Goal: Task Accomplishment & Management: Complete application form

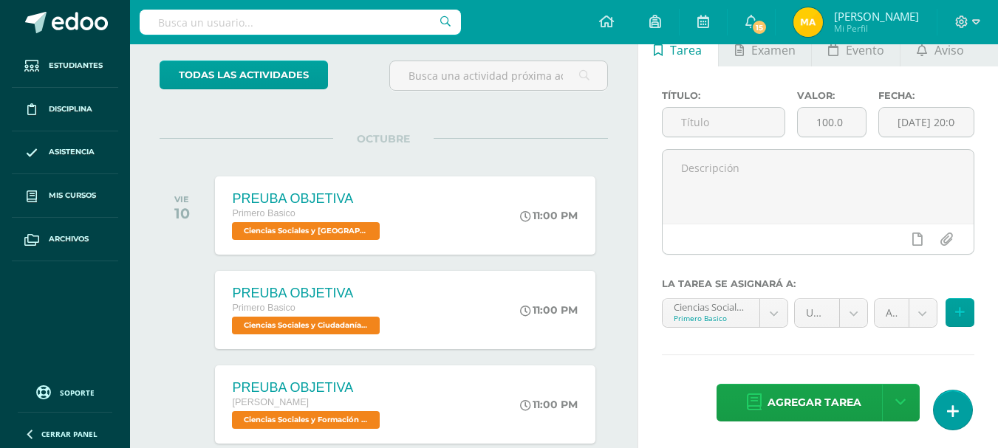
scroll to position [392, 0]
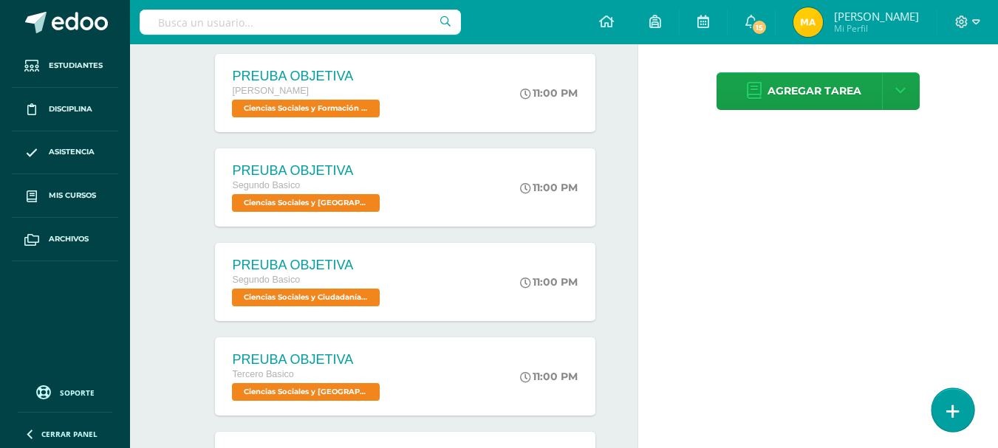
click at [940, 423] on link at bounding box center [953, 410] width 42 height 43
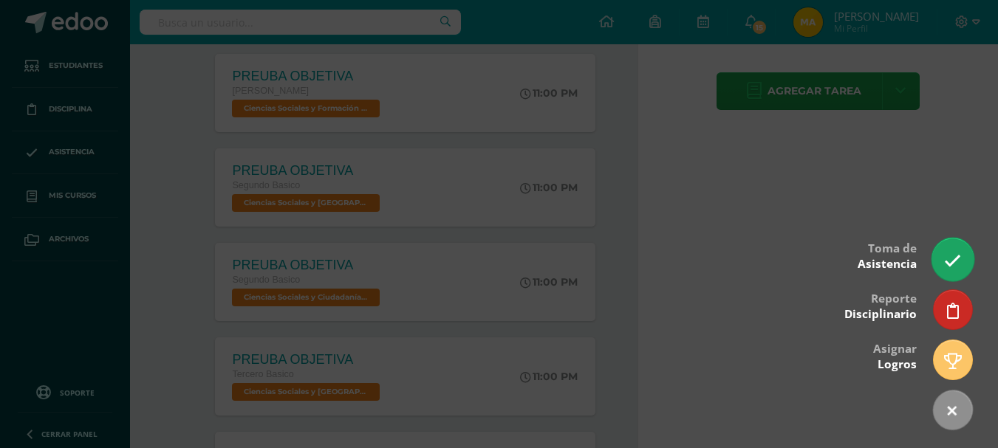
click at [945, 266] on icon at bounding box center [952, 261] width 17 height 17
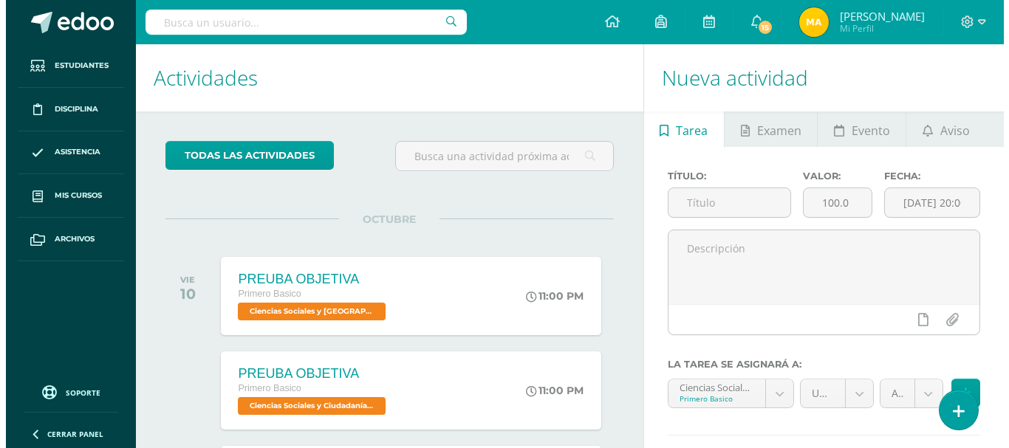
scroll to position [0, 0]
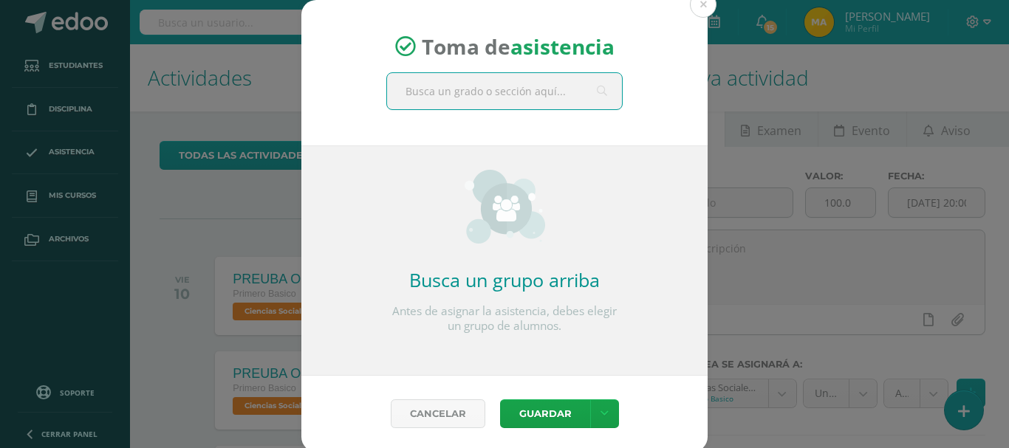
click at [570, 92] on input "text" at bounding box center [504, 91] width 235 height 36
type input "tercer"
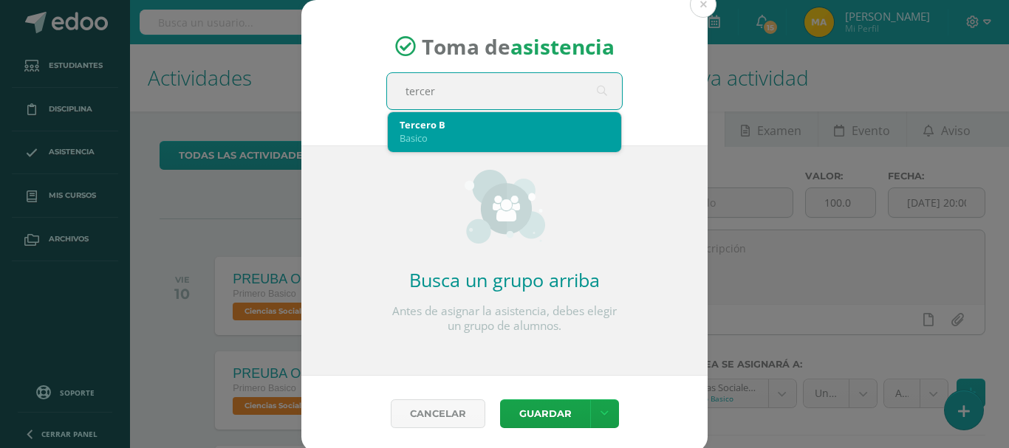
click at [522, 141] on div "Basico" at bounding box center [505, 137] width 210 height 13
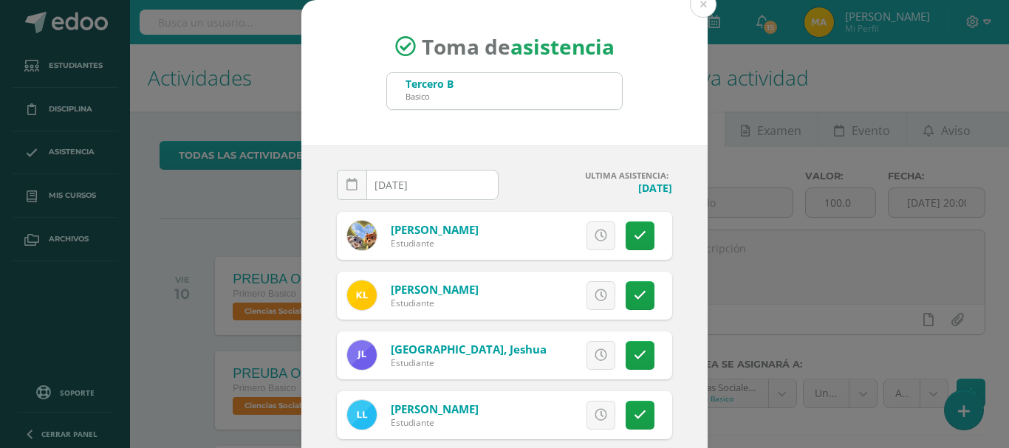
drag, startPoint x: 702, startPoint y: 199, endPoint x: 707, endPoint y: 265, distance: 66.7
click at [710, 275] on div "Toma de asistencia Tercero B Basico tercer 2025-10-10 October, 2025 Mo Tu We Th…" at bounding box center [504, 279] width 997 height 559
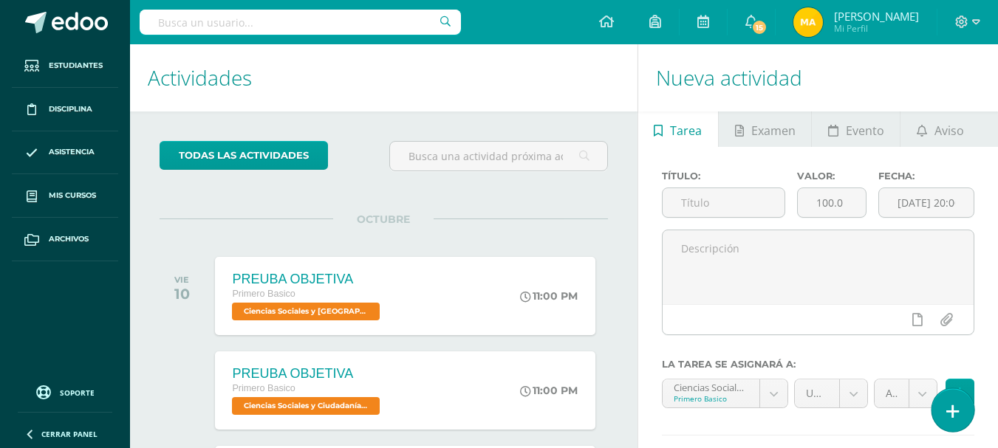
click at [967, 413] on link at bounding box center [953, 410] width 42 height 43
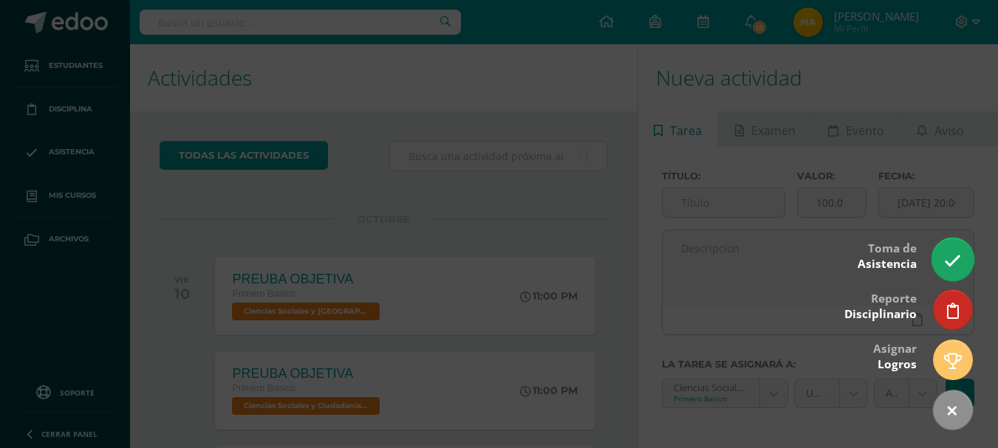
click at [962, 258] on link at bounding box center [953, 259] width 42 height 43
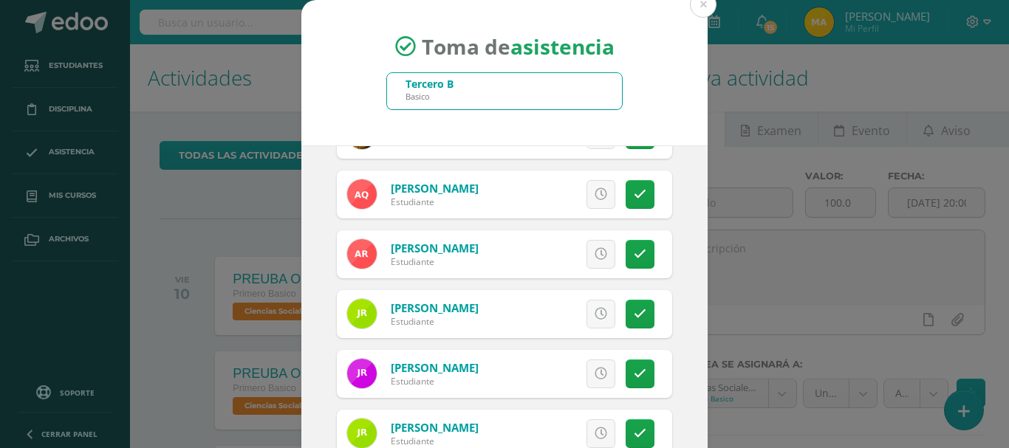
scroll to position [1178, 0]
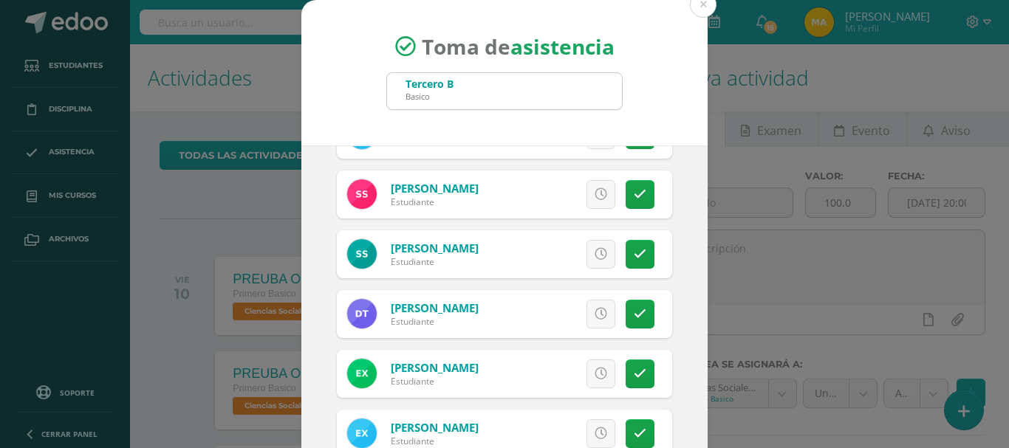
drag, startPoint x: 683, startPoint y: 130, endPoint x: 677, endPoint y: 108, distance: 22.9
click at [677, 108] on div "Toma de asistencia Tercero B Basico tercer" at bounding box center [504, 73] width 406 height 146
drag, startPoint x: 693, startPoint y: 110, endPoint x: 577, endPoint y: 81, distance: 119.7
click at [577, 81] on div "Toma de asistencia Tercero B Basico tercer" at bounding box center [504, 73] width 406 height 146
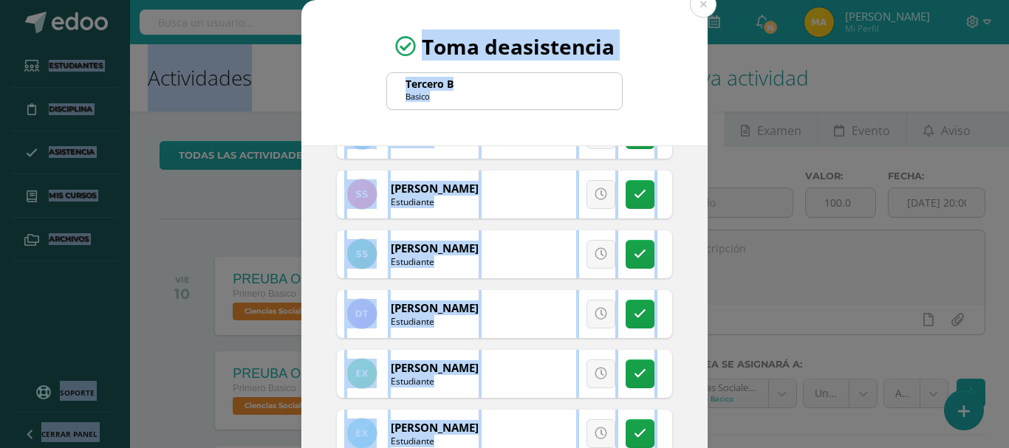
drag, startPoint x: 339, startPoint y: 35, endPoint x: 377, endPoint y: -28, distance: 73.2
click at [377, 0] on html "Toma de asistencia Tercero B Basico tercer 2025-10-10 October, 2025 Mo Tu We Th…" at bounding box center [504, 224] width 1009 height 448
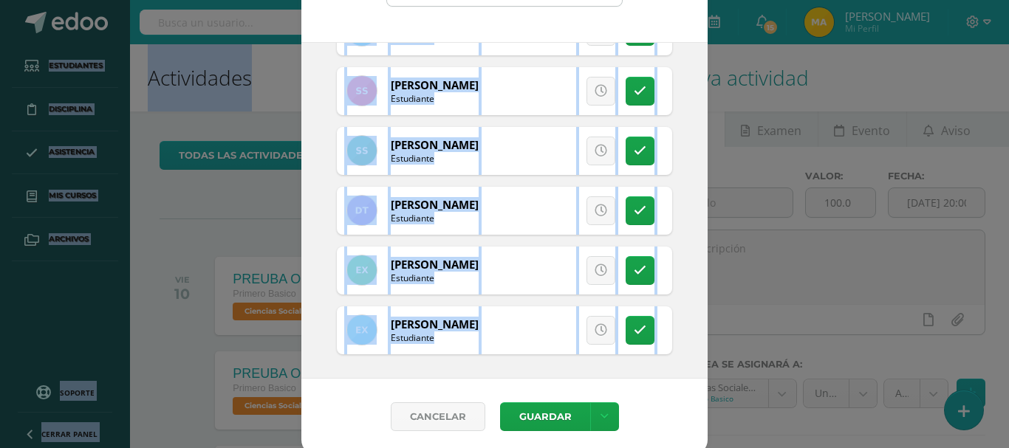
scroll to position [110, 0]
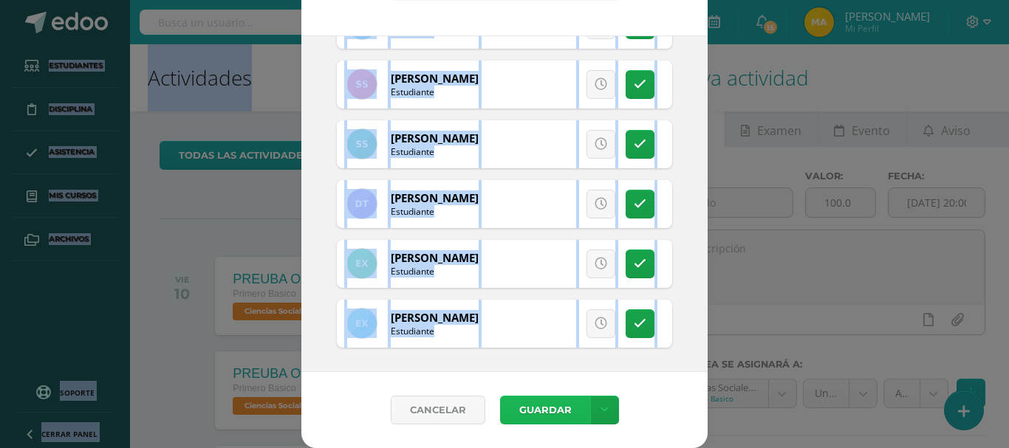
click at [553, 414] on button "Guardar" at bounding box center [545, 410] width 90 height 29
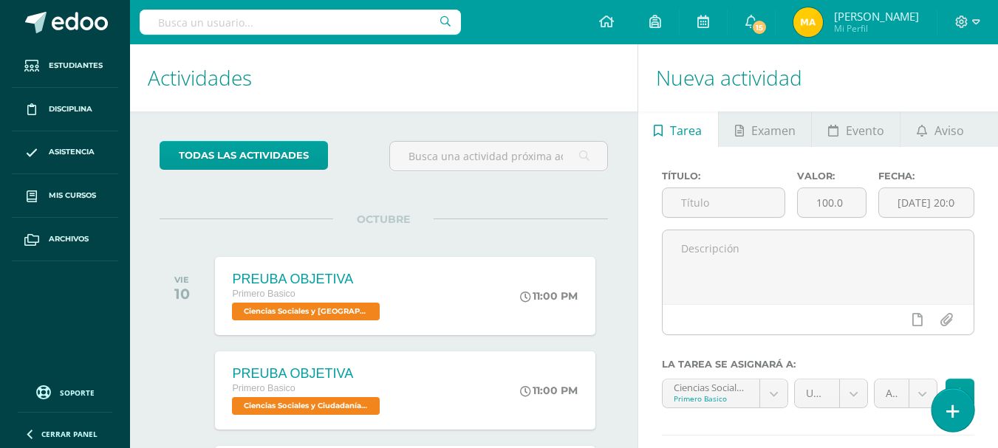
click at [942, 413] on link at bounding box center [953, 410] width 42 height 43
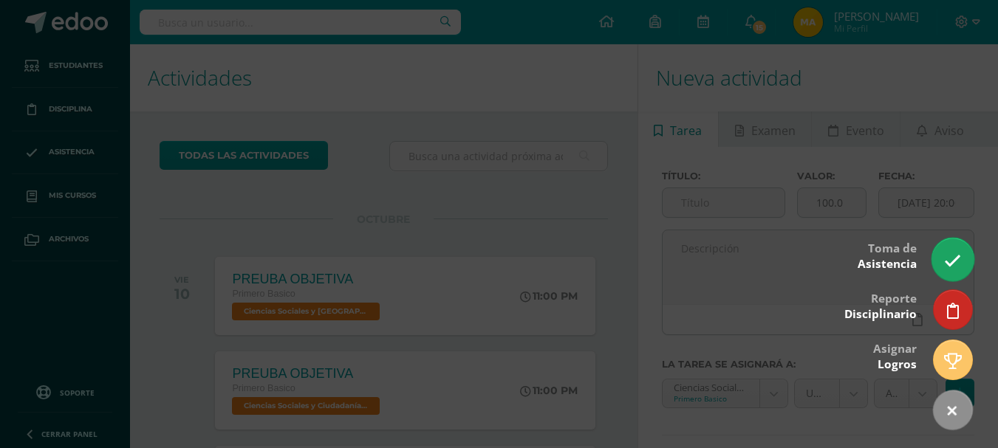
click at [963, 260] on link at bounding box center [953, 259] width 42 height 43
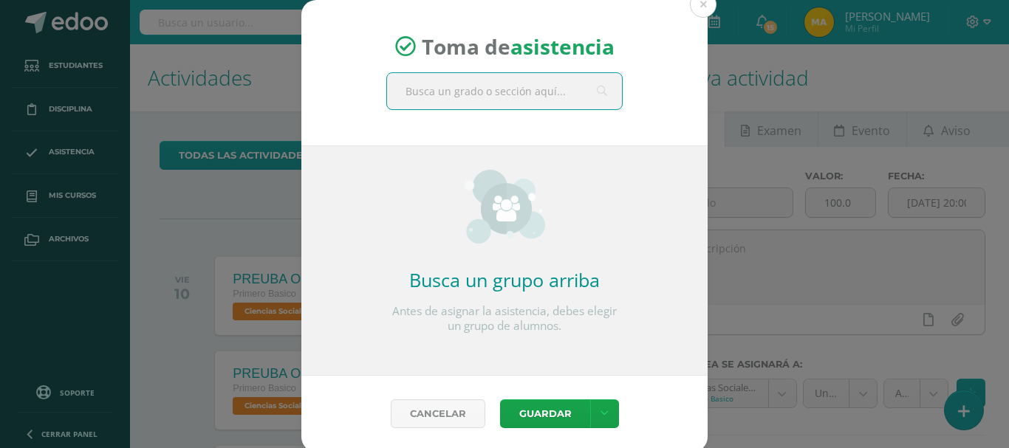
click at [448, 95] on input "text" at bounding box center [504, 91] width 235 height 36
type input "Tercero b"
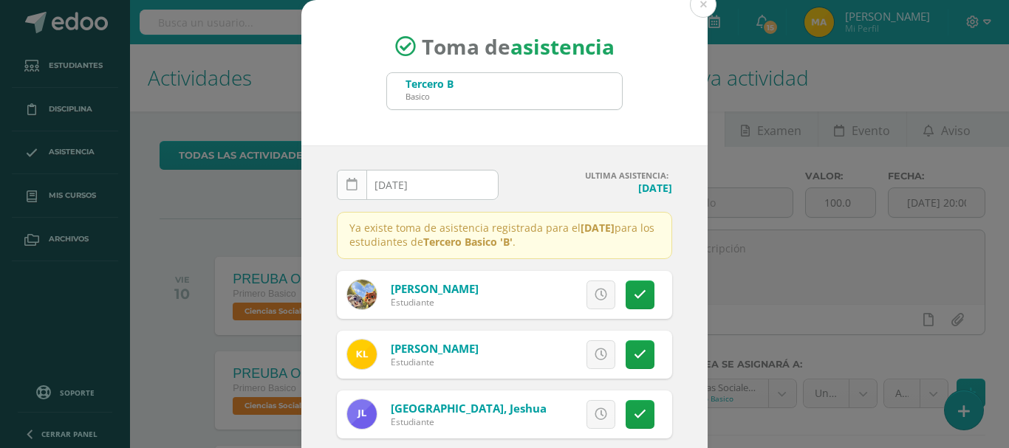
click at [355, 184] on link at bounding box center [352, 185] width 30 height 30
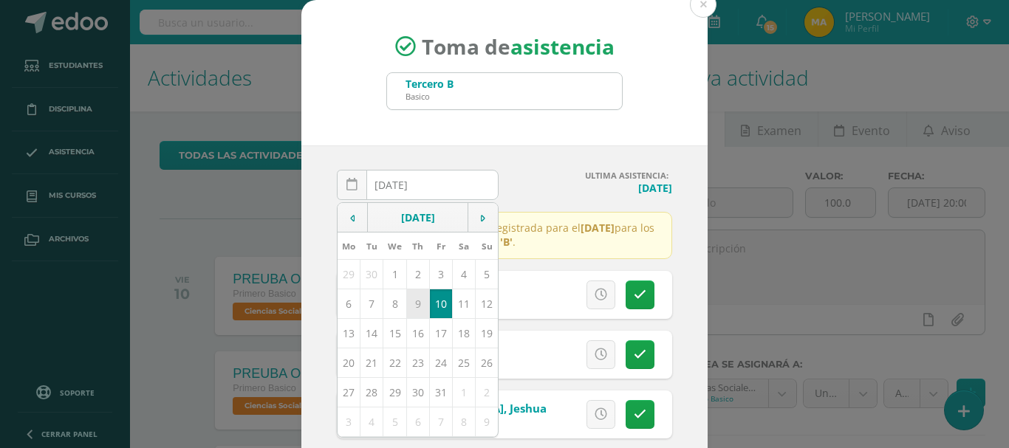
click at [416, 304] on td "9" at bounding box center [417, 304] width 23 height 30
type input "2025-10-09"
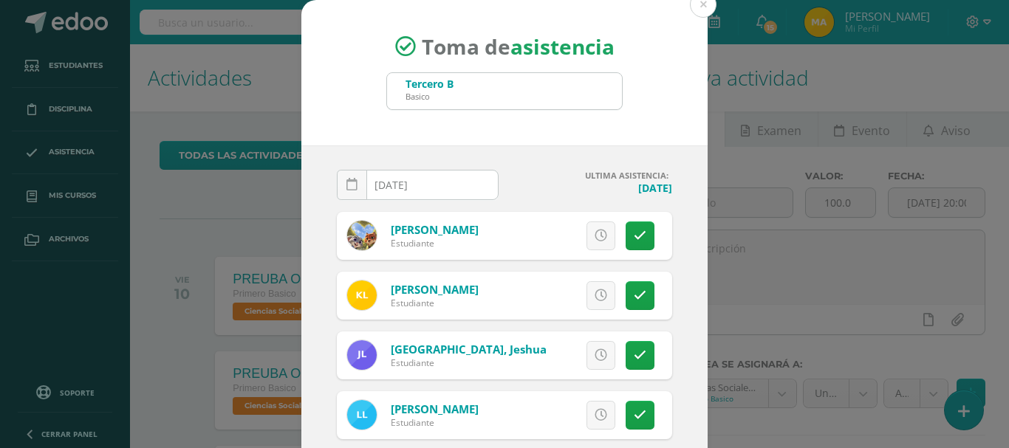
drag, startPoint x: 703, startPoint y: 205, endPoint x: 702, endPoint y: 249, distance: 43.6
click at [700, 267] on div "Toma de asistencia Tercero B Basico Tercero b 2025-10-09 October, 2025 Mo Tu We…" at bounding box center [504, 279] width 997 height 559
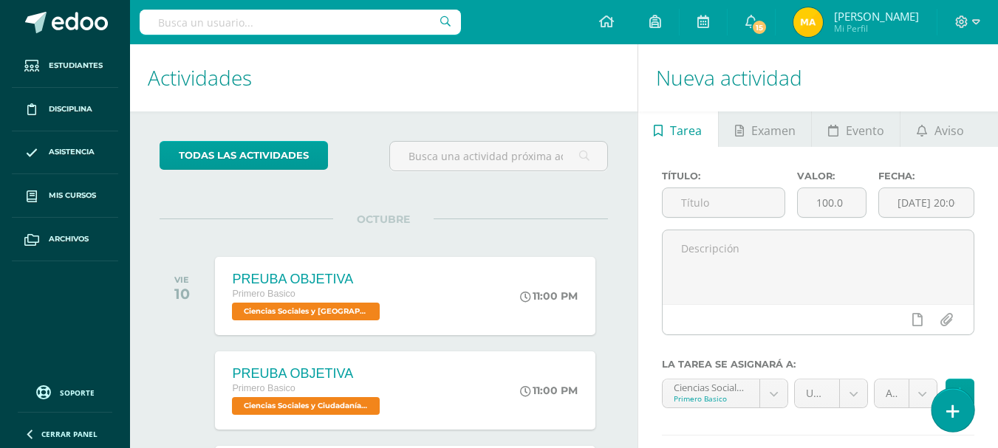
click at [956, 418] on icon at bounding box center [952, 411] width 13 height 17
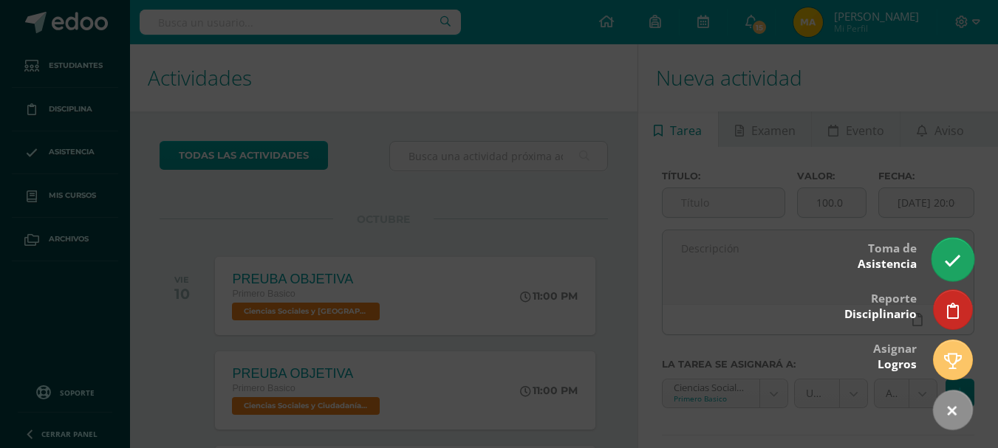
click at [957, 264] on icon at bounding box center [952, 261] width 17 height 17
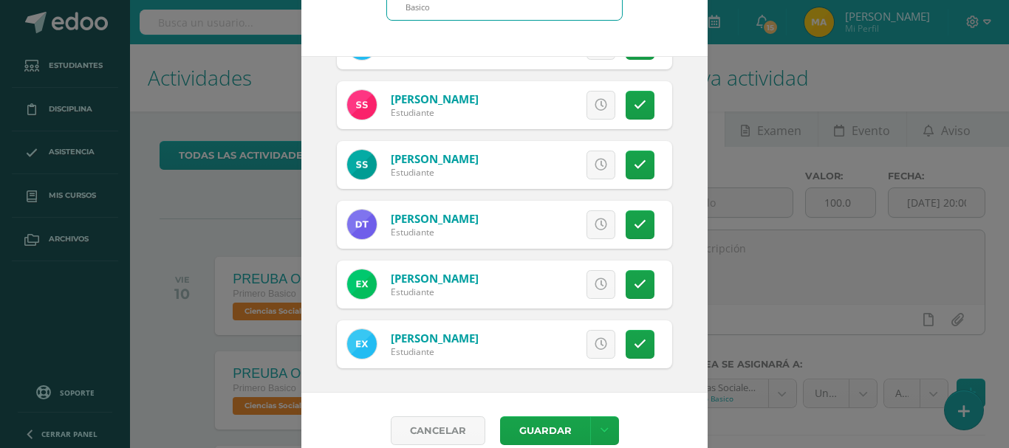
scroll to position [110, 0]
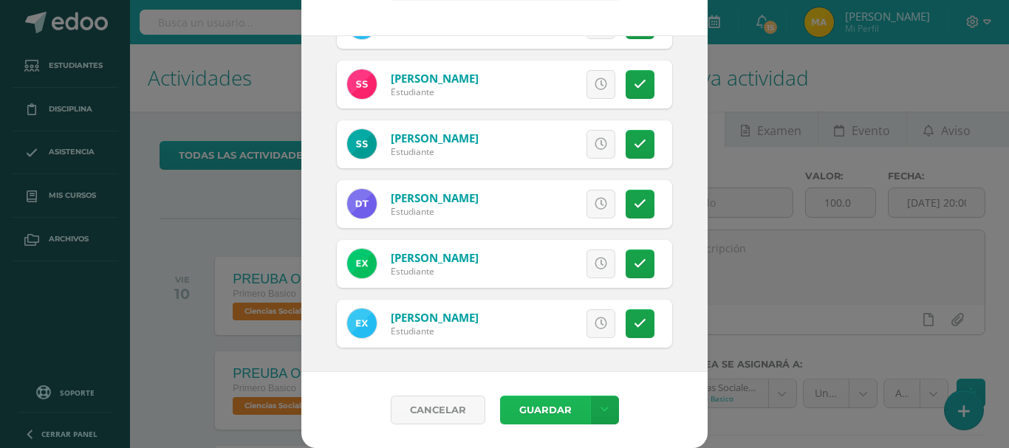
click at [533, 417] on button "Guardar" at bounding box center [545, 410] width 90 height 29
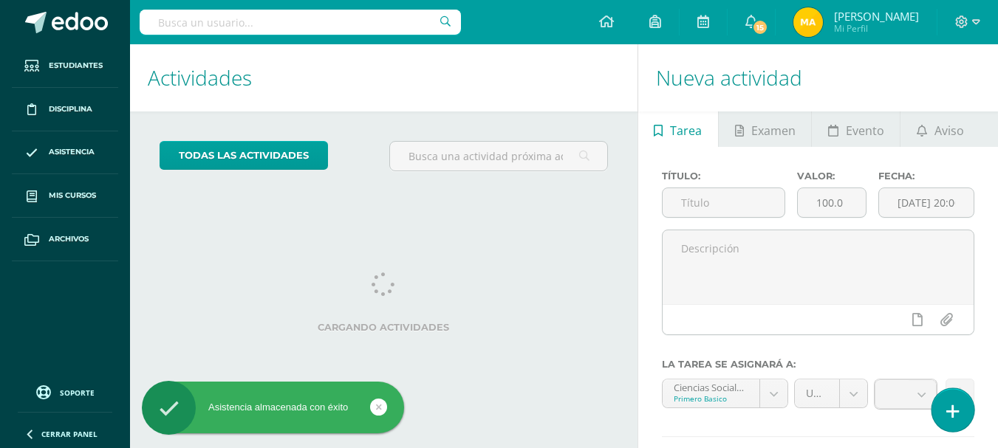
click at [962, 417] on link at bounding box center [953, 410] width 42 height 43
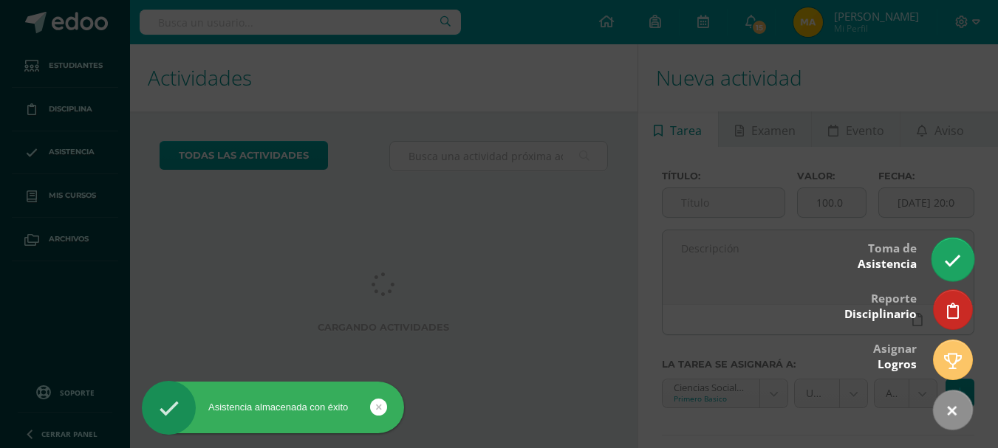
click at [939, 255] on link at bounding box center [953, 259] width 42 height 43
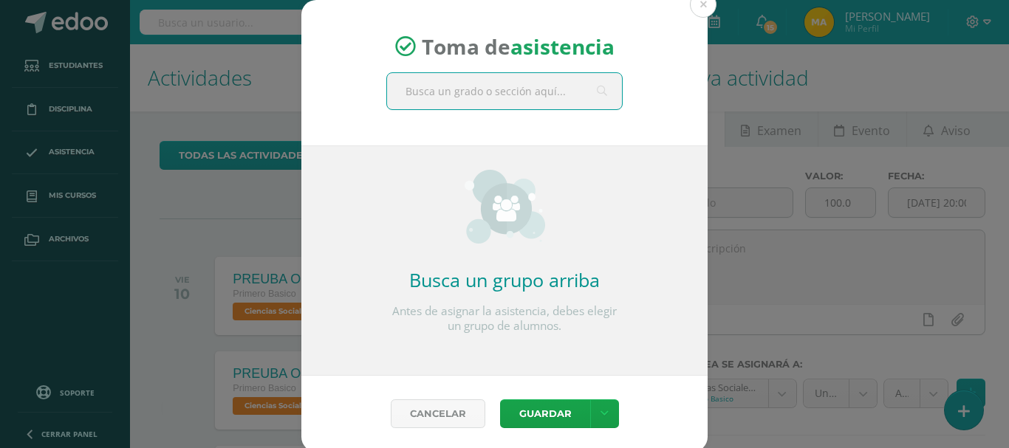
click at [470, 102] on input "text" at bounding box center [504, 91] width 235 height 36
type input "tercr"
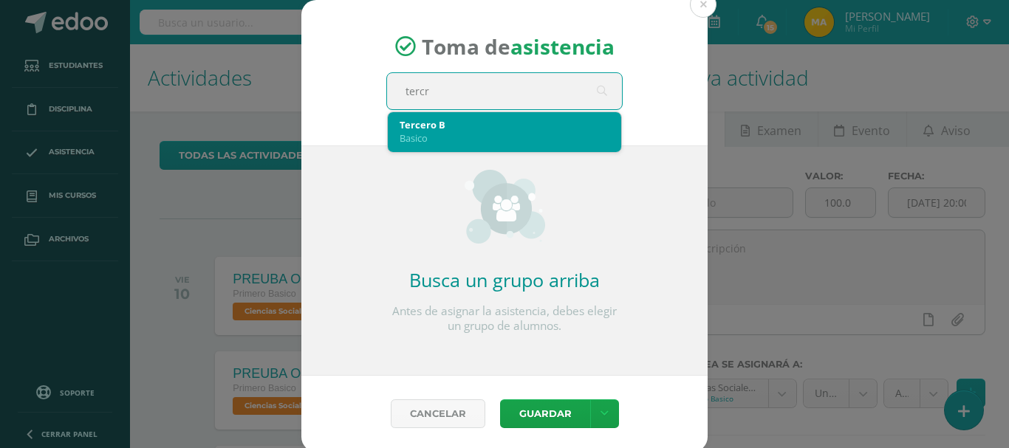
click at [470, 131] on div "Basico" at bounding box center [505, 137] width 210 height 13
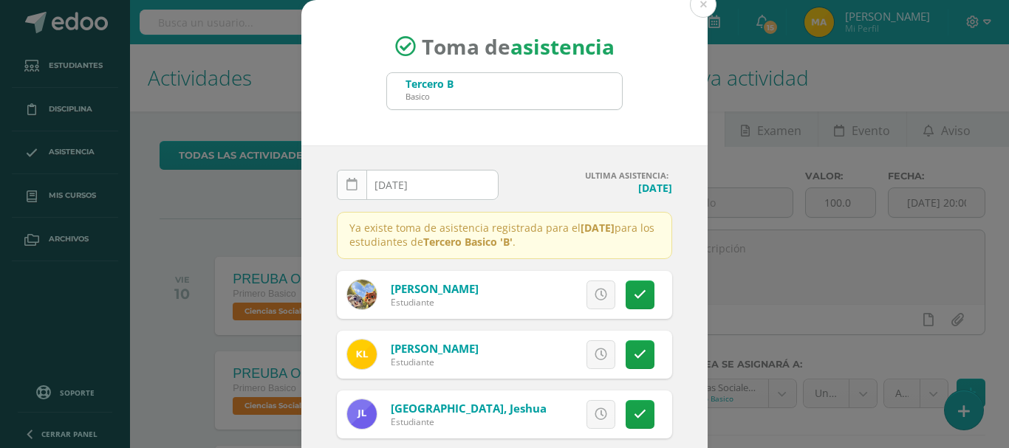
click at [352, 181] on link at bounding box center [352, 185] width 30 height 30
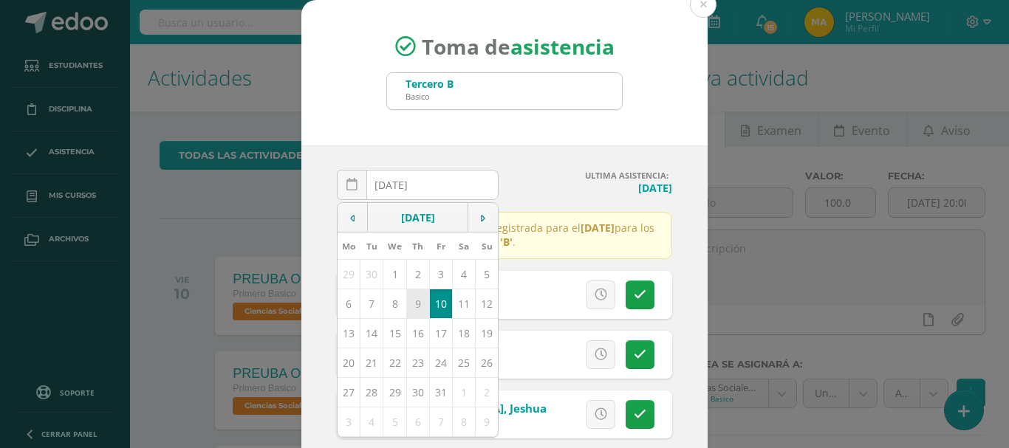
click at [414, 298] on td "9" at bounding box center [417, 304] width 23 height 30
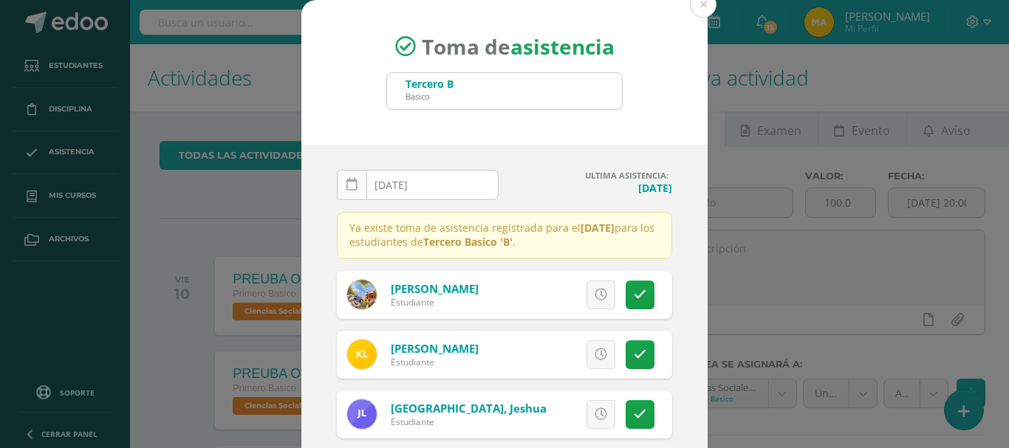
click at [346, 187] on icon at bounding box center [351, 185] width 11 height 13
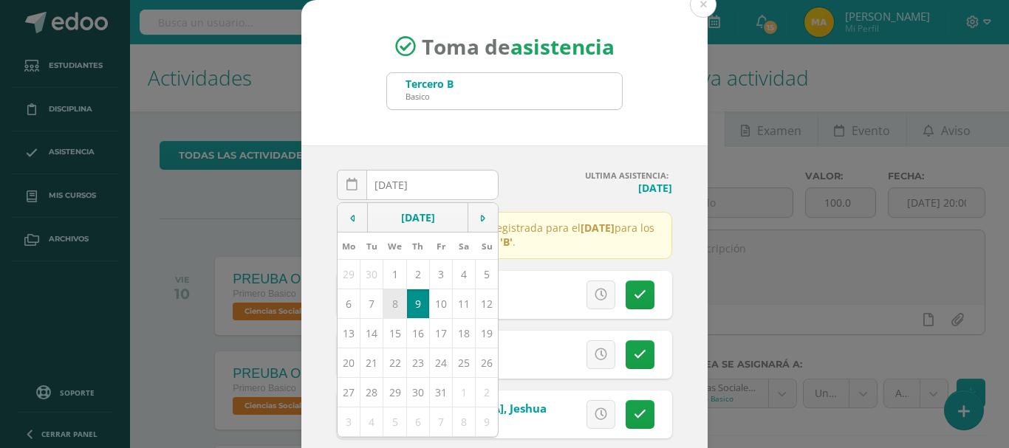
click at [388, 310] on td "8" at bounding box center [394, 304] width 23 height 30
type input "2025-10-08"
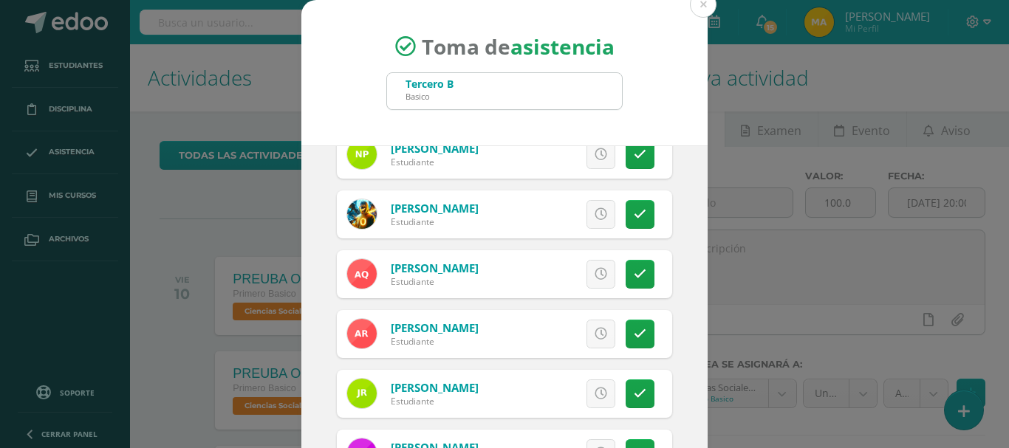
scroll to position [732, 0]
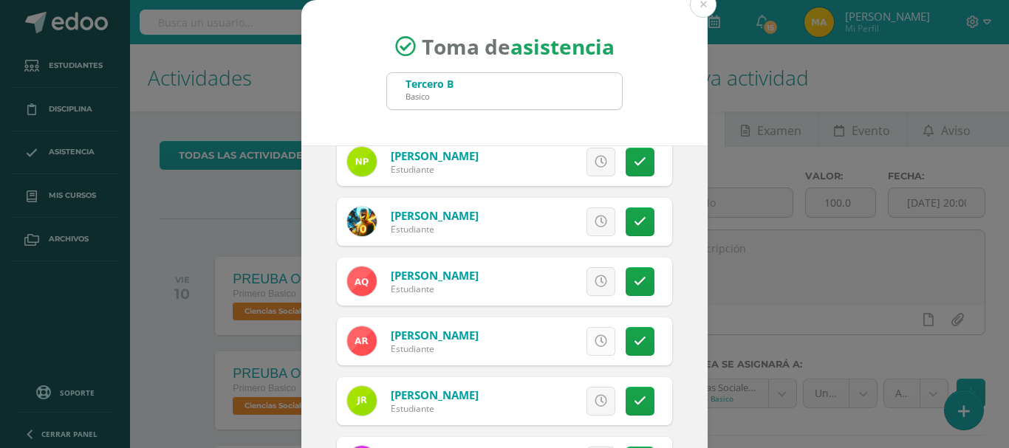
click at [595, 343] on link at bounding box center [601, 341] width 29 height 29
click at [556, 338] on span "Excusa" at bounding box center [576, 341] width 41 height 27
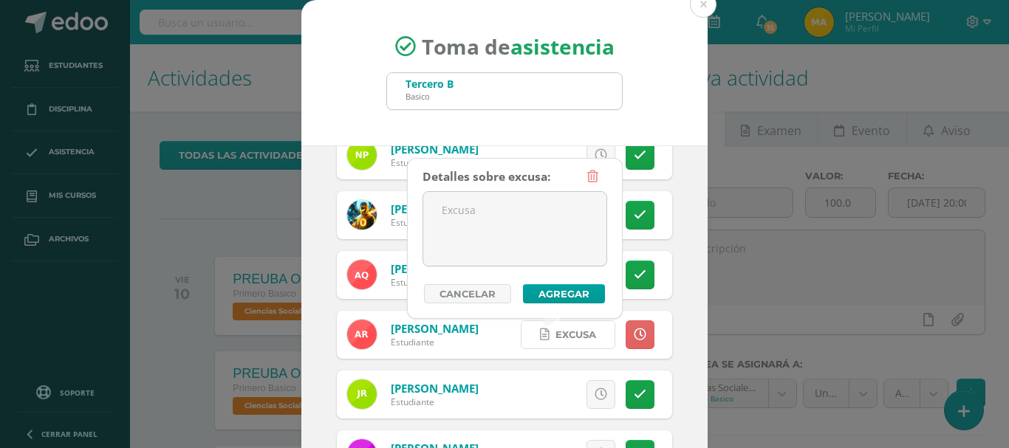
scroll to position [739, 0]
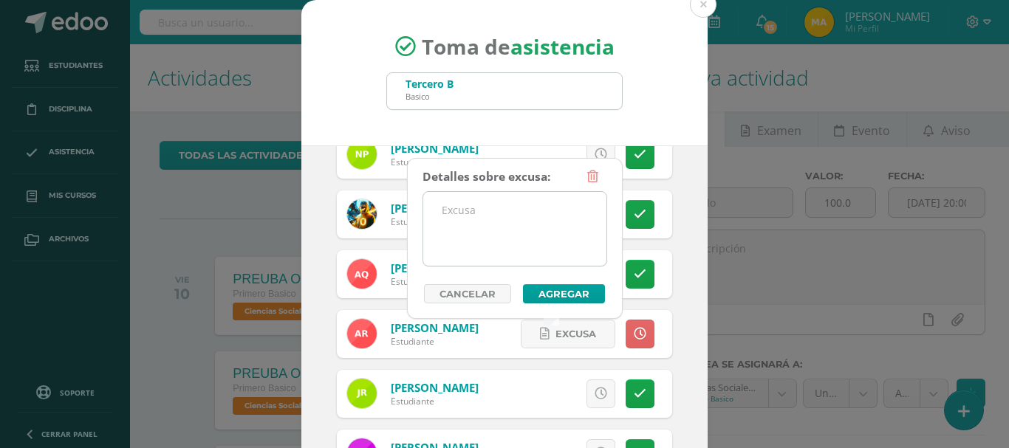
click at [516, 214] on textarea at bounding box center [514, 229] width 183 height 74
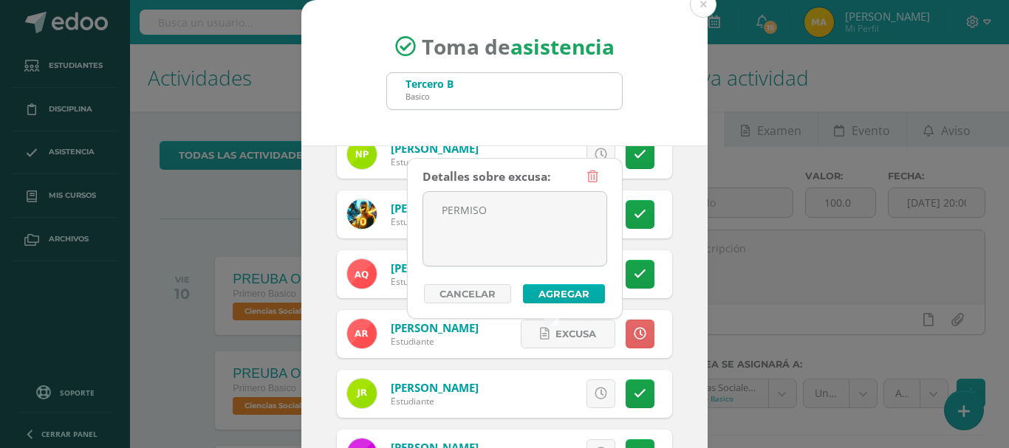
type textarea "PERMISO"
click at [569, 298] on button "Agregar" at bounding box center [564, 293] width 82 height 19
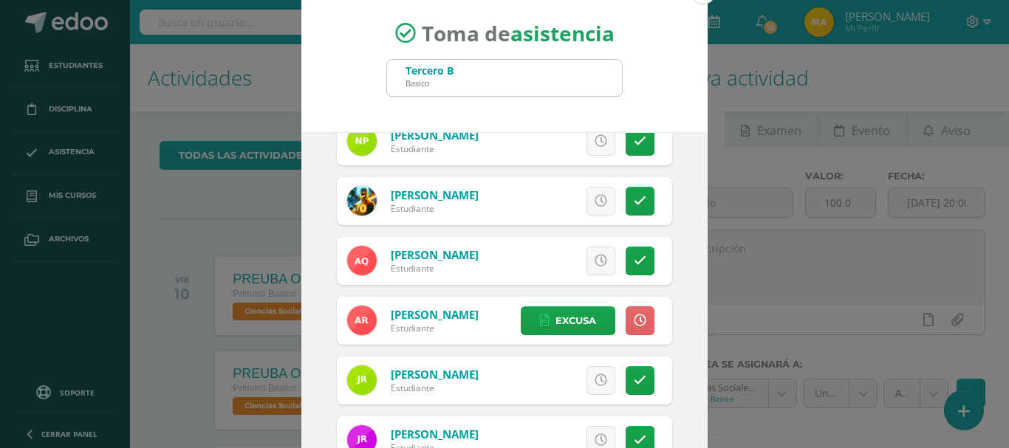
scroll to position [110, 0]
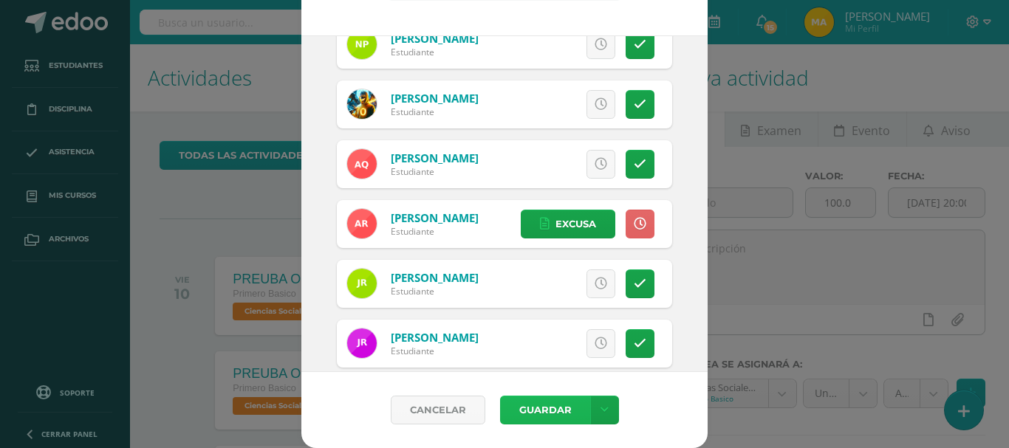
click at [522, 414] on button "Guardar" at bounding box center [545, 410] width 90 height 29
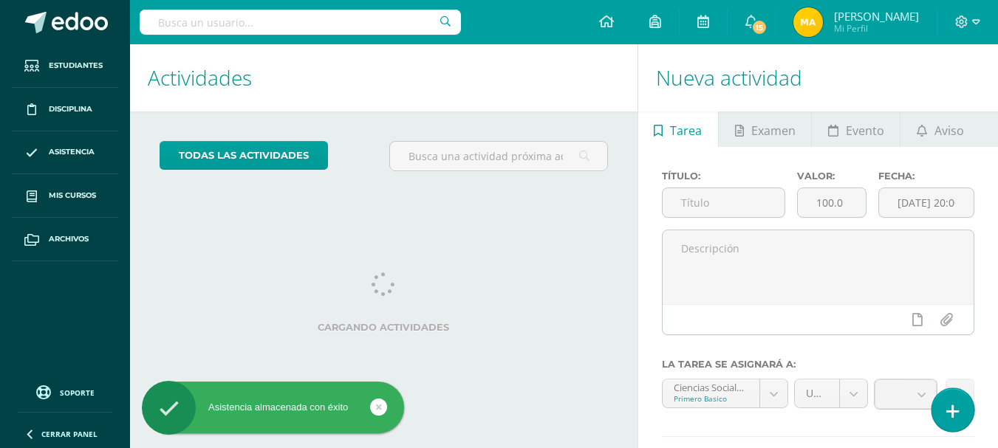
click at [960, 413] on link at bounding box center [953, 410] width 42 height 43
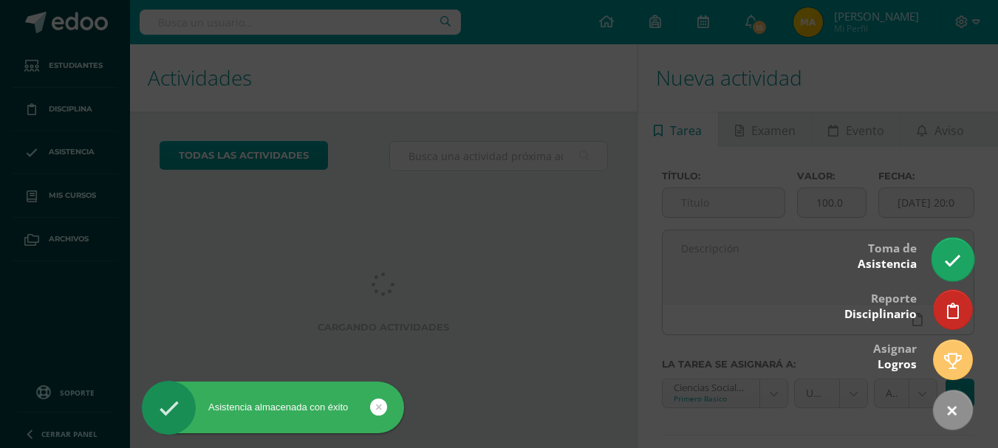
click at [949, 261] on icon at bounding box center [952, 261] width 17 height 17
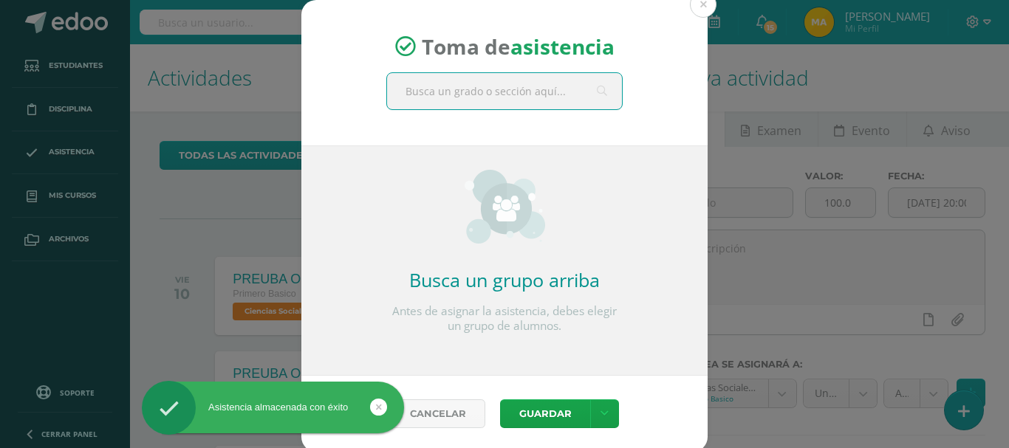
click at [572, 90] on input "text" at bounding box center [504, 91] width 235 height 36
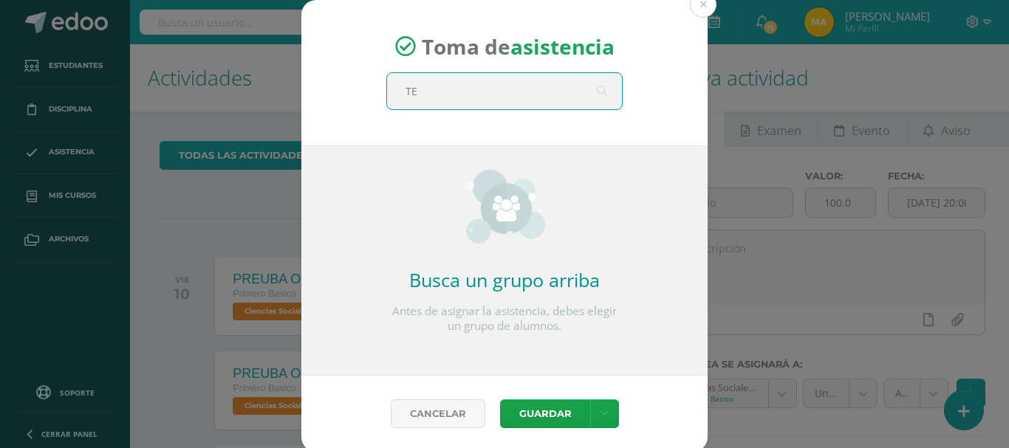
type input "TER"
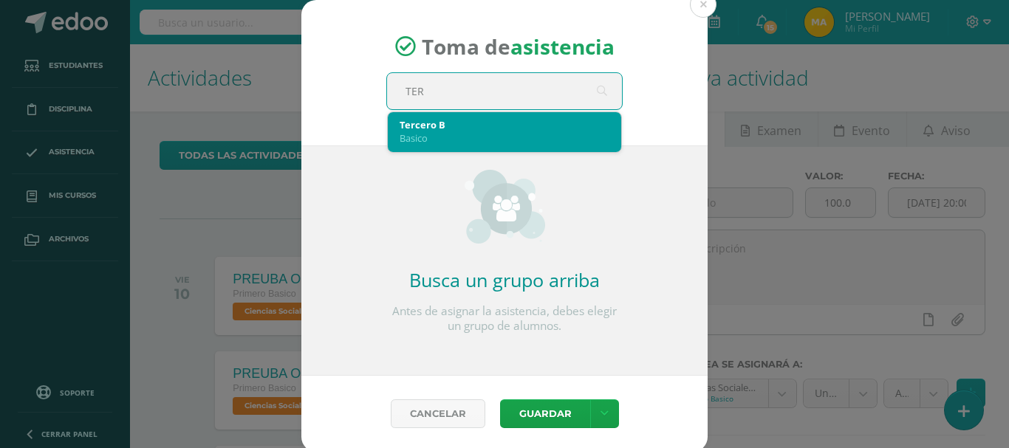
drag, startPoint x: 572, startPoint y: 90, endPoint x: 555, endPoint y: 135, distance: 48.2
click at [555, 109] on span "TER TER Tercero B Basico" at bounding box center [504, 91] width 235 height 36
click at [555, 135] on div "Basico" at bounding box center [505, 137] width 210 height 13
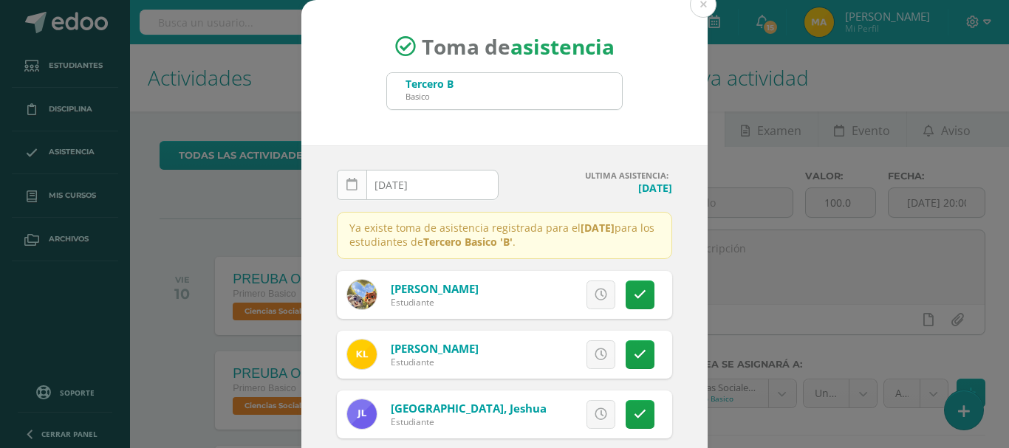
click at [355, 191] on link at bounding box center [352, 185] width 30 height 30
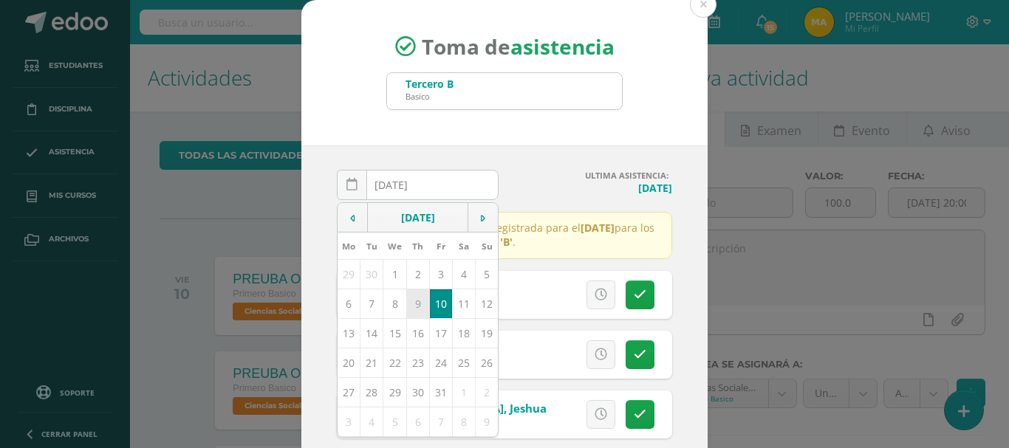
click at [406, 301] on td "9" at bounding box center [417, 304] width 23 height 30
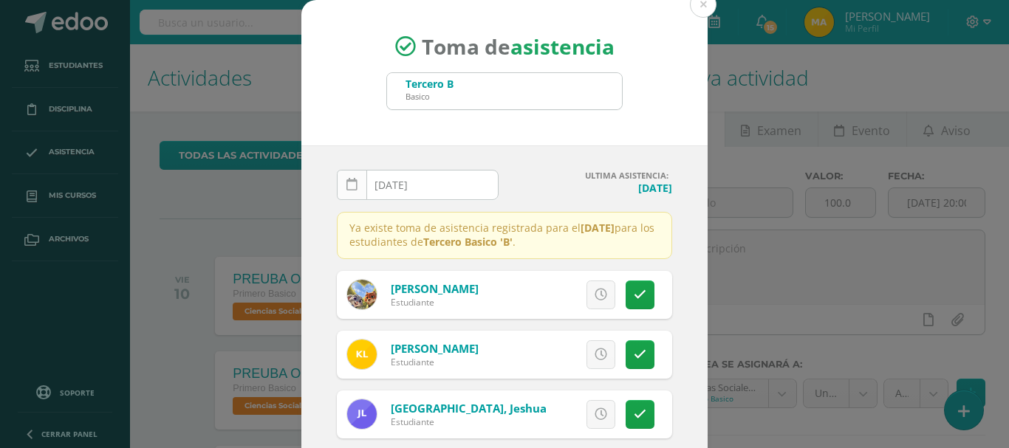
click at [349, 185] on icon at bounding box center [351, 185] width 11 height 13
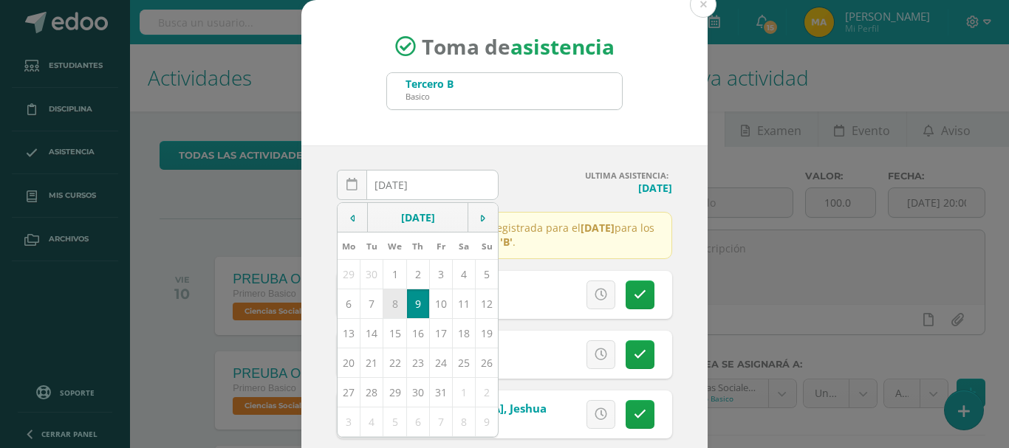
click at [391, 307] on td "8" at bounding box center [394, 304] width 23 height 30
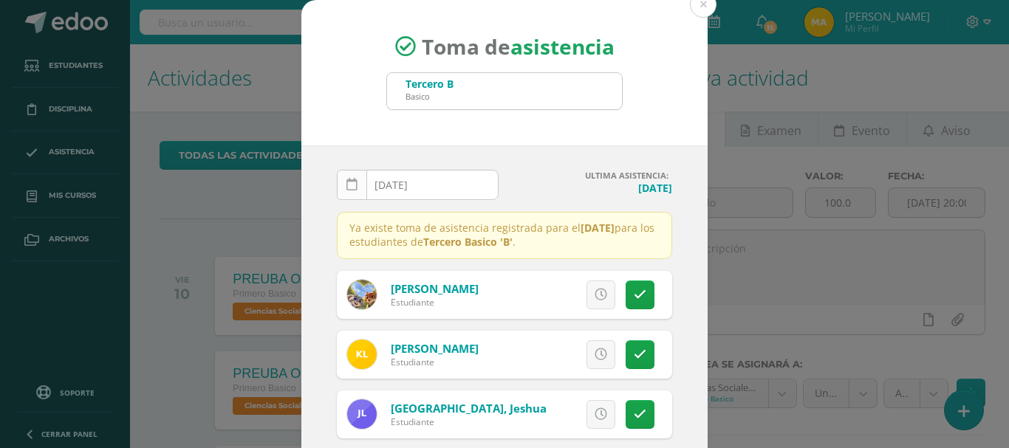
click at [349, 185] on icon at bounding box center [351, 185] width 11 height 13
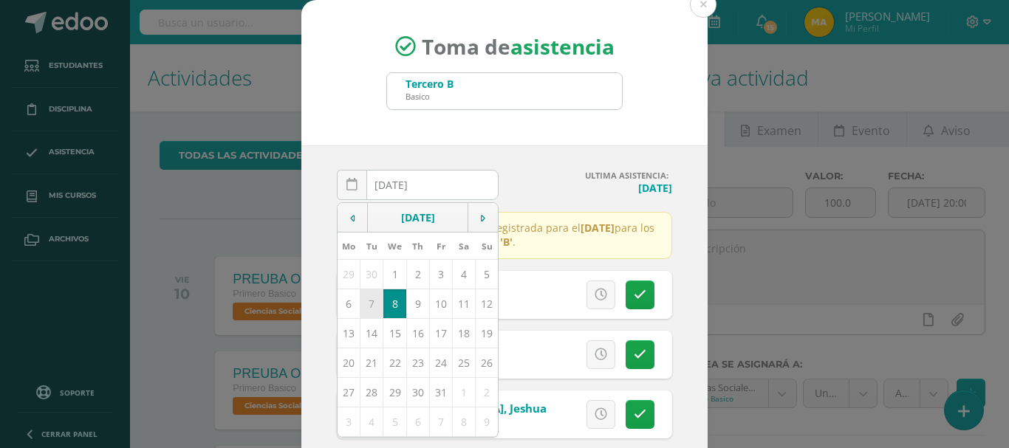
click at [361, 314] on td "7" at bounding box center [372, 304] width 23 height 30
type input "2025-10-07"
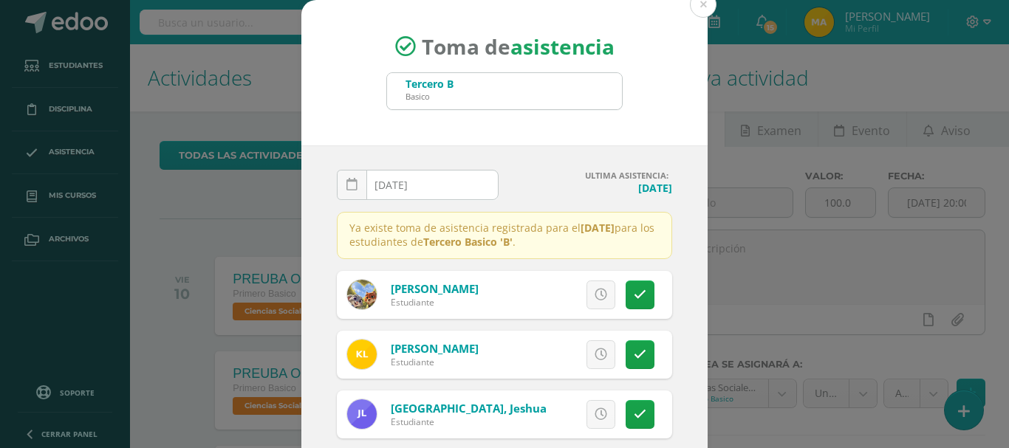
click at [841, 304] on div "Toma de asistencia Tercero B Basico TER 2025-10-07 October, 2025 Mo Tu We Th Fr…" at bounding box center [504, 279] width 997 height 559
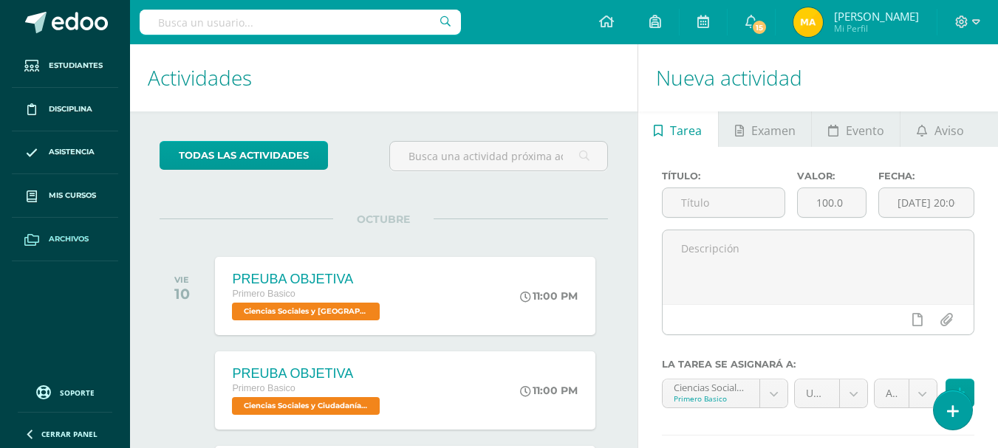
click at [80, 242] on span "Archivos" at bounding box center [69, 239] width 40 height 12
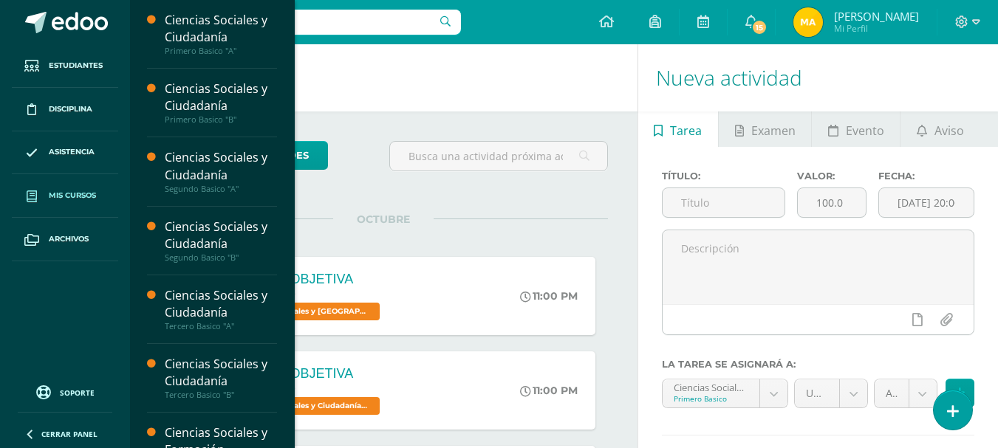
click at [78, 202] on link "Mis cursos" at bounding box center [65, 196] width 106 height 44
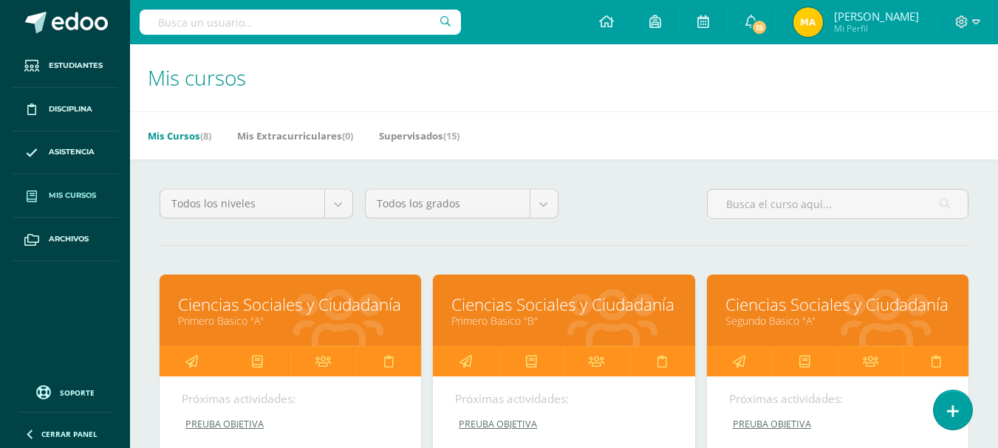
click at [785, 326] on link "Segundo Basico "A"" at bounding box center [837, 321] width 225 height 14
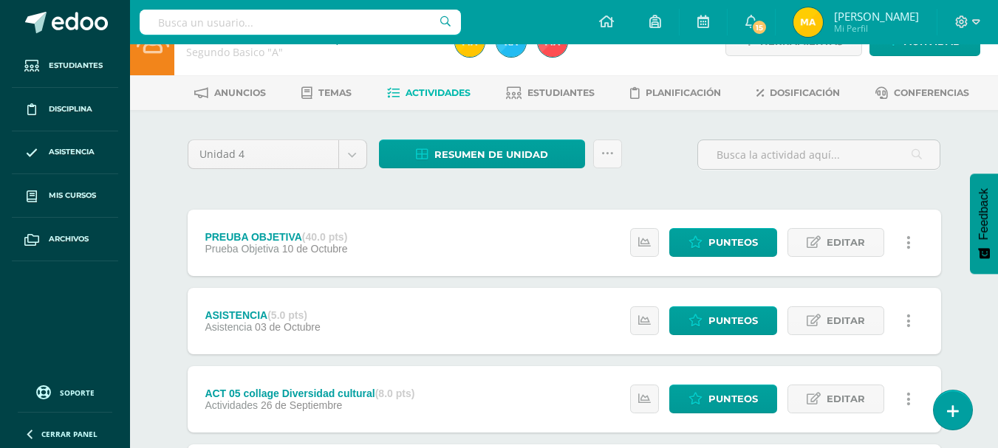
scroll to position [45, 0]
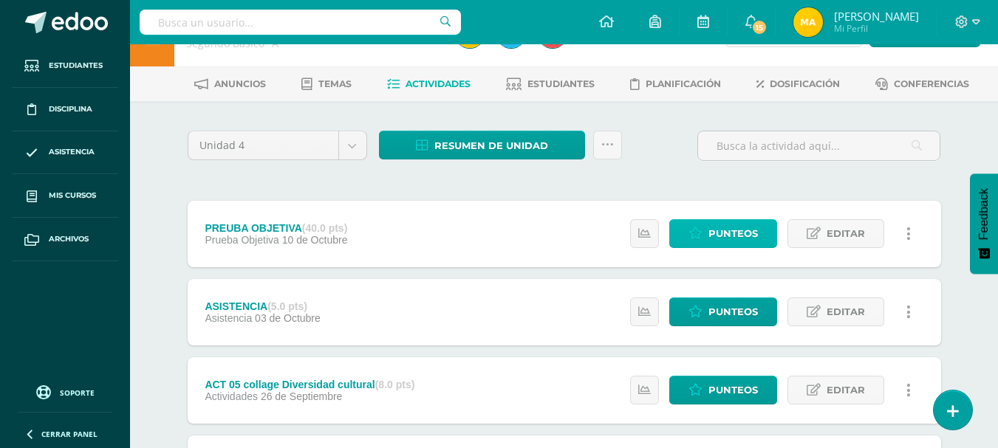
click at [740, 241] on span "Punteos" at bounding box center [732, 233] width 49 height 27
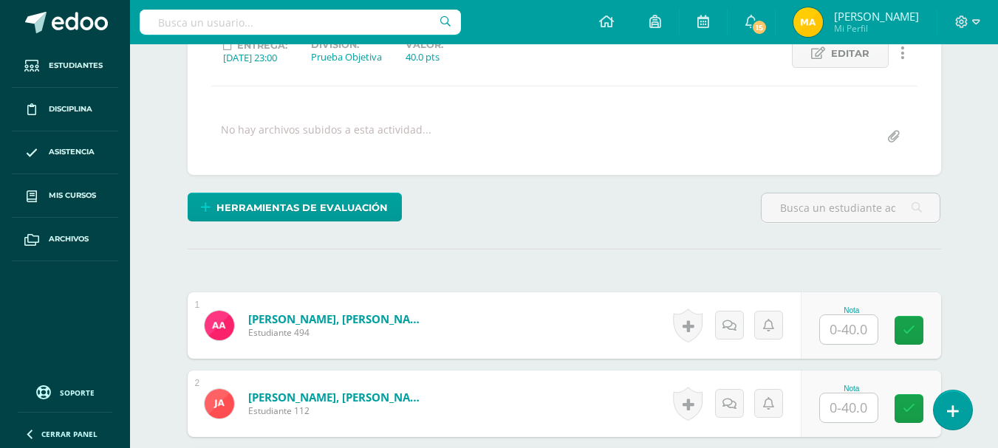
scroll to position [222, 0]
click at [859, 332] on input "text" at bounding box center [849, 329] width 58 height 29
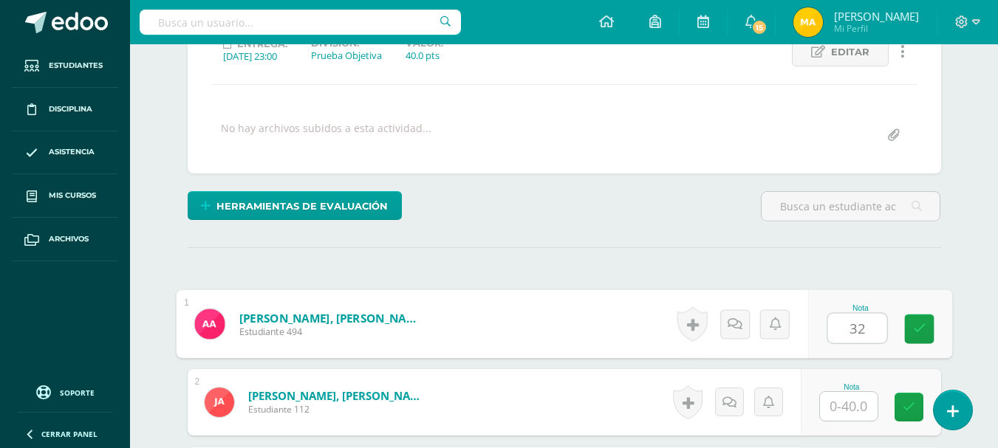
scroll to position [223, 0]
type input "32"
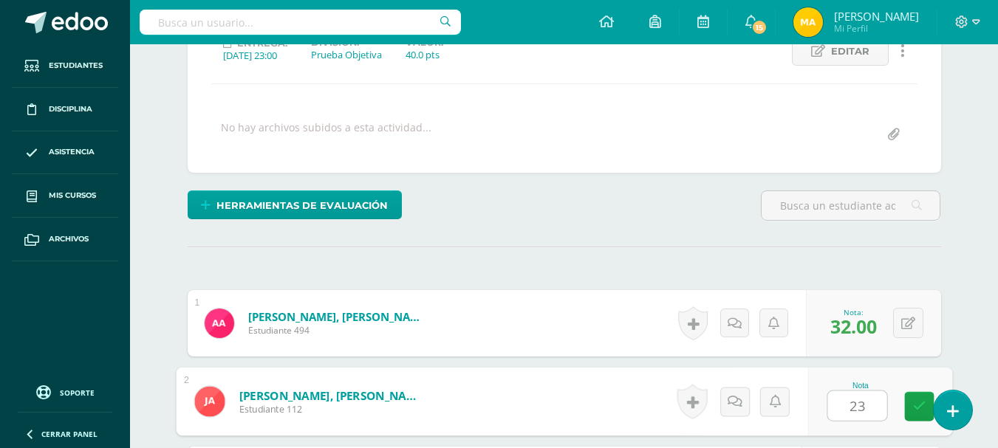
type input "23"
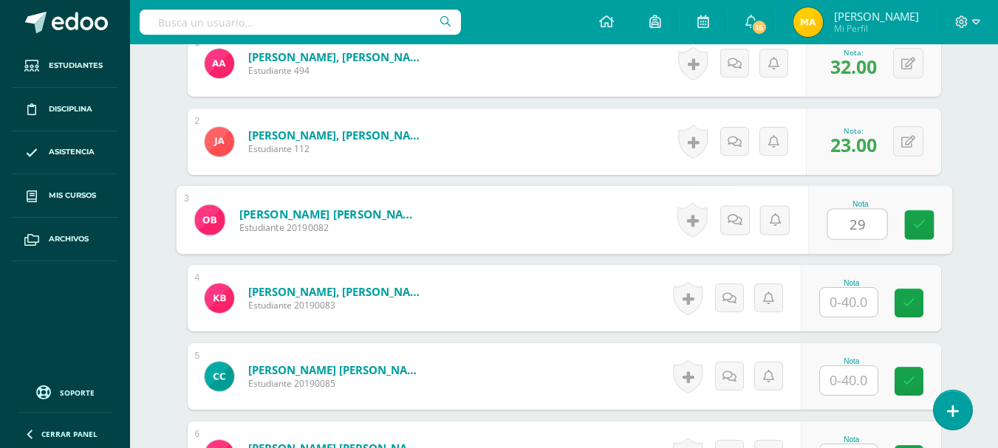
type input "29"
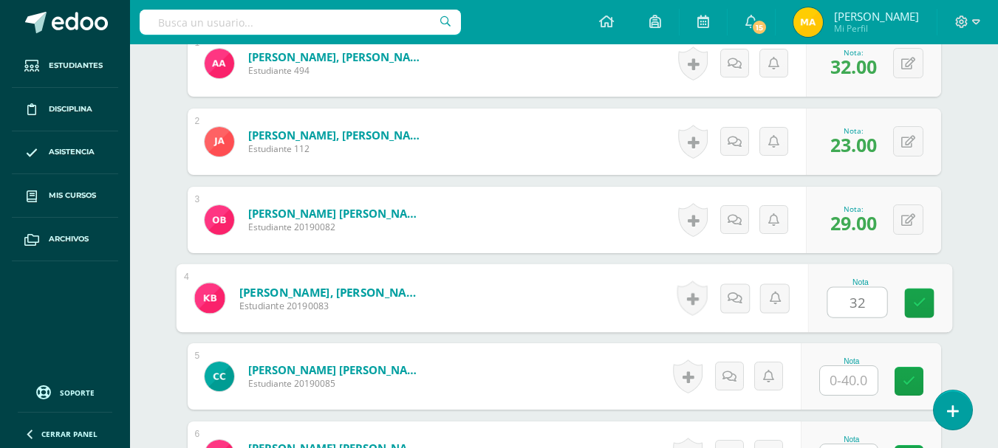
type input "32"
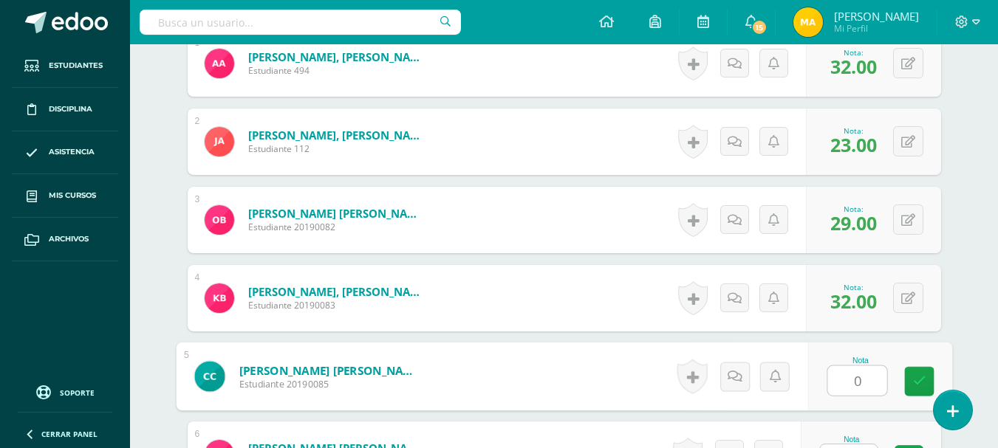
type input "0"
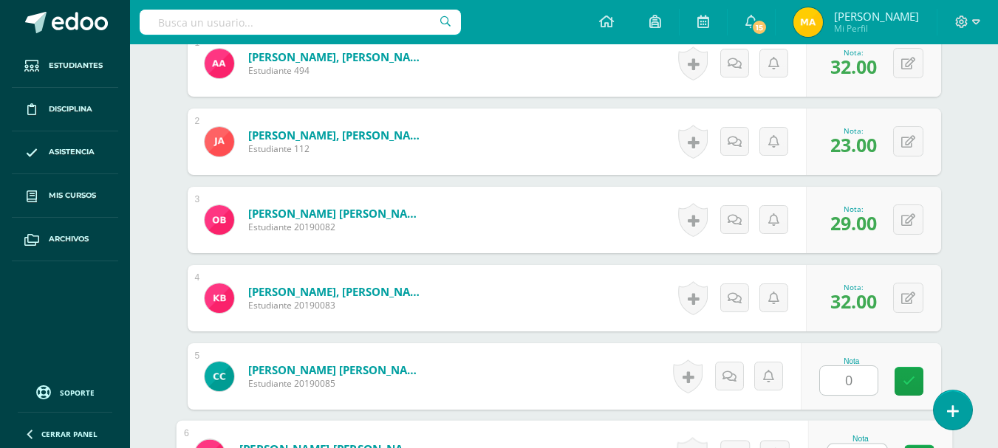
scroll to position [508, 0]
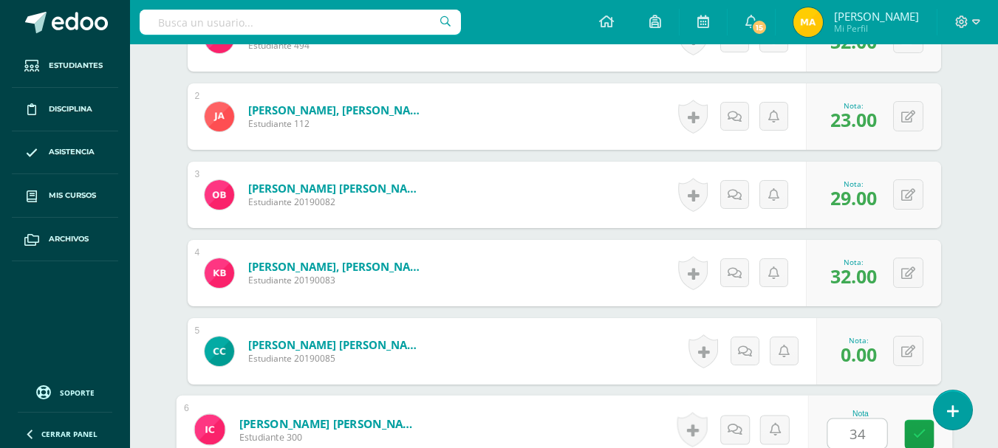
type input "34"
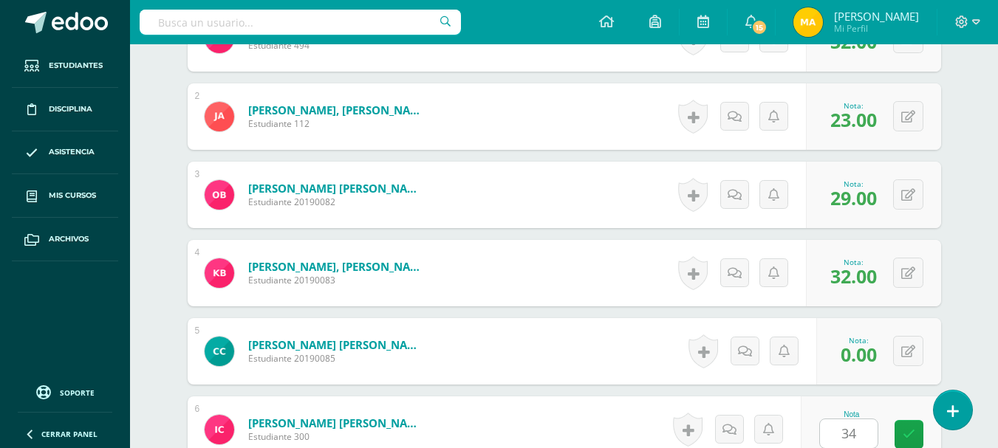
scroll to position [796, 0]
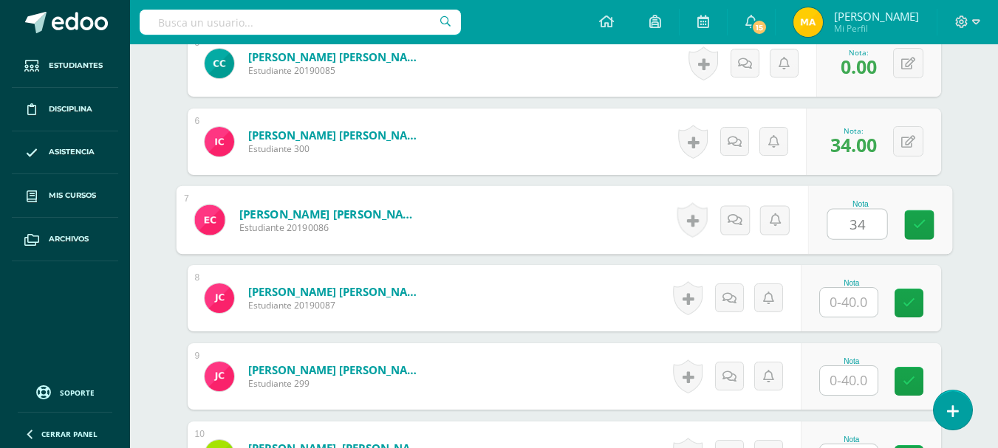
type input "34"
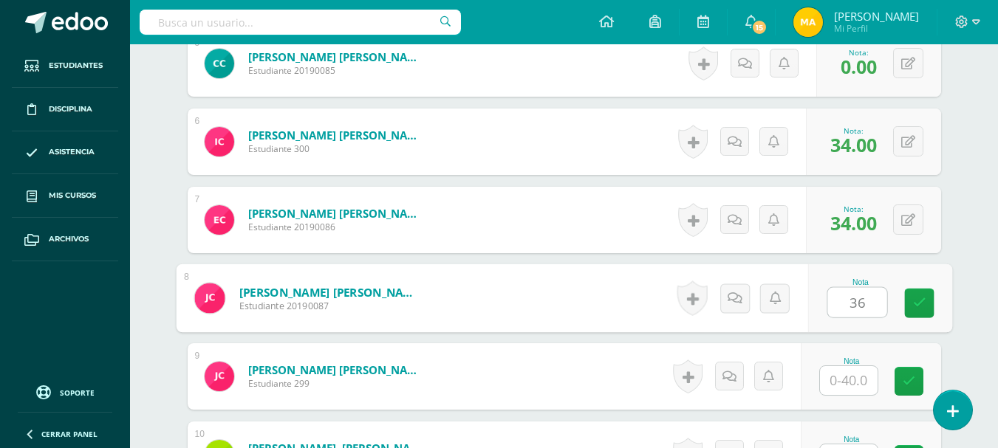
type input "36"
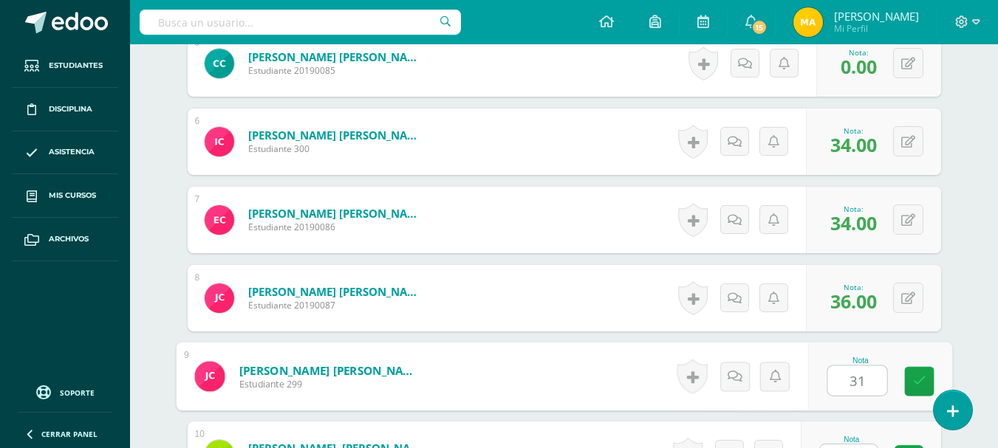
type input "31"
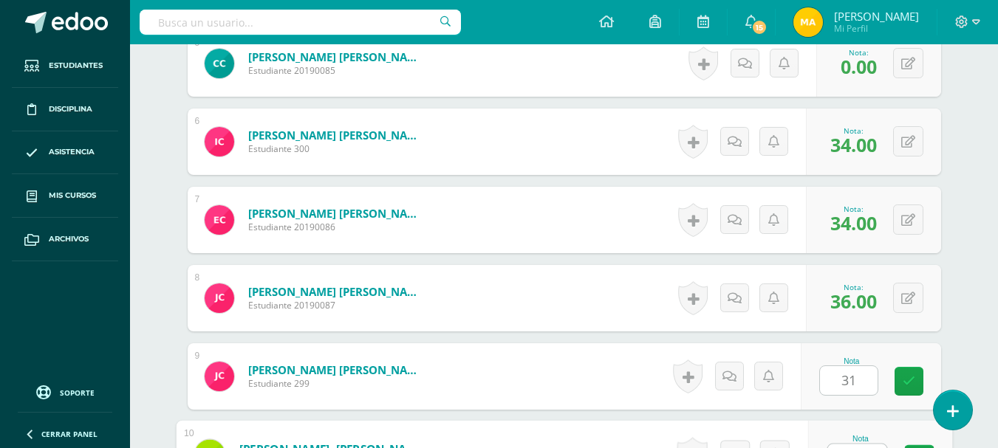
scroll to position [822, 0]
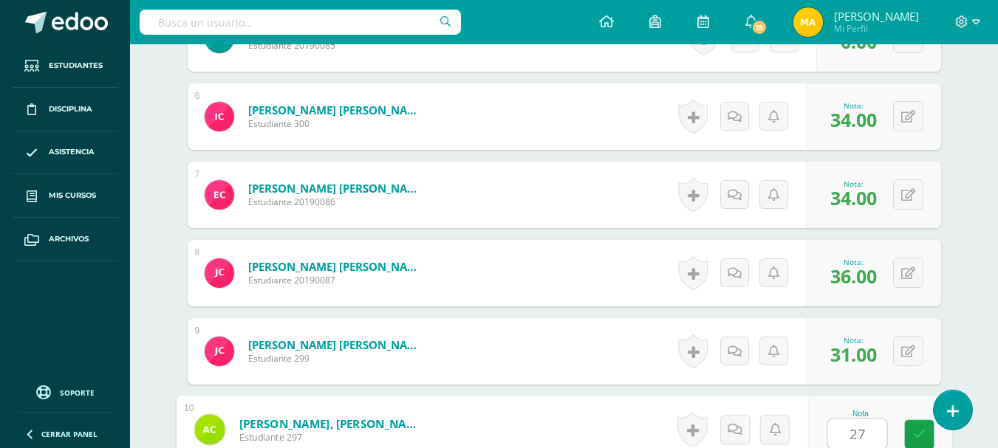
type input "27"
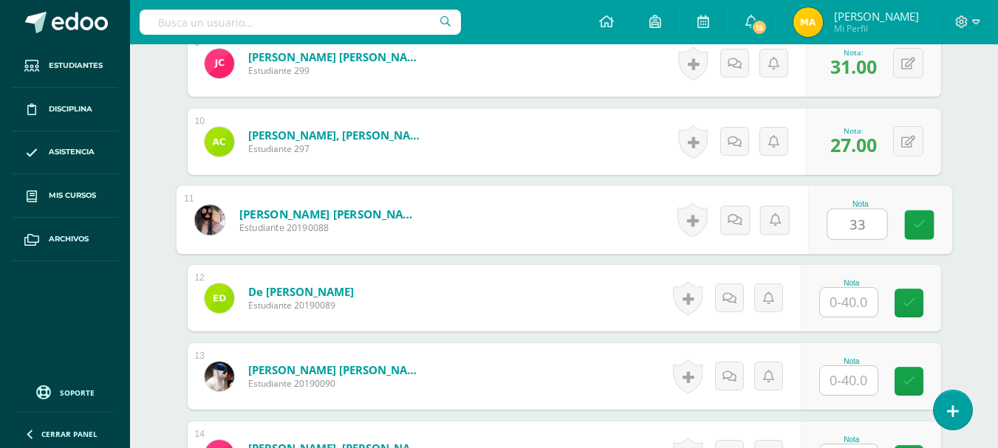
type input "33"
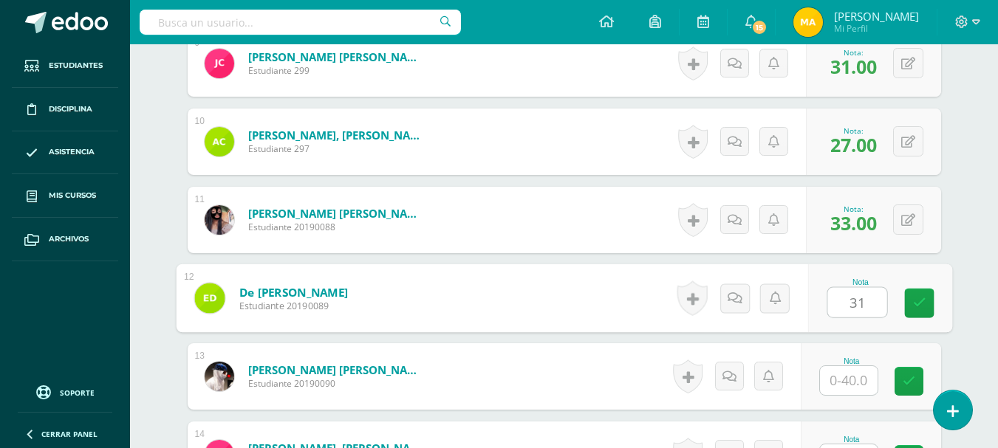
type input "31"
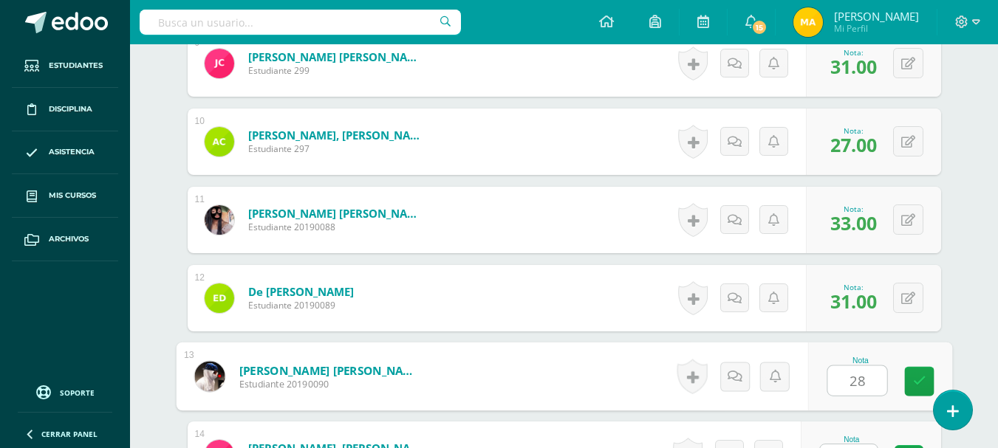
type input "28"
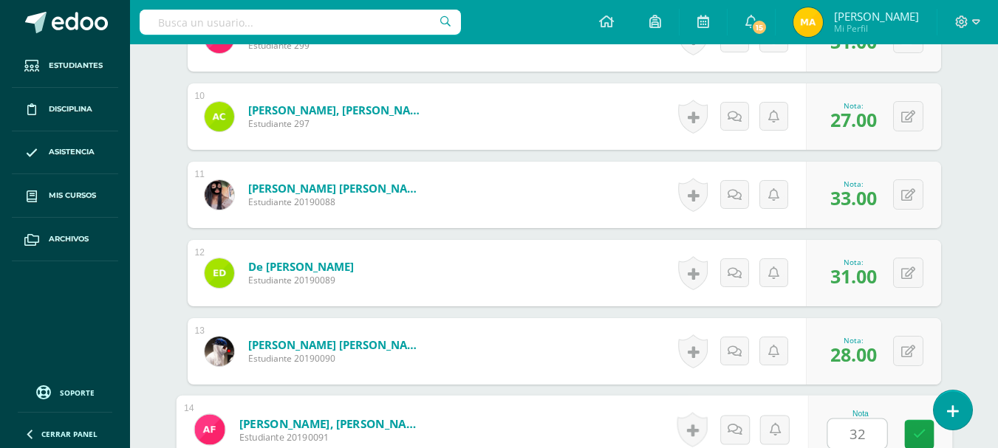
type input "32"
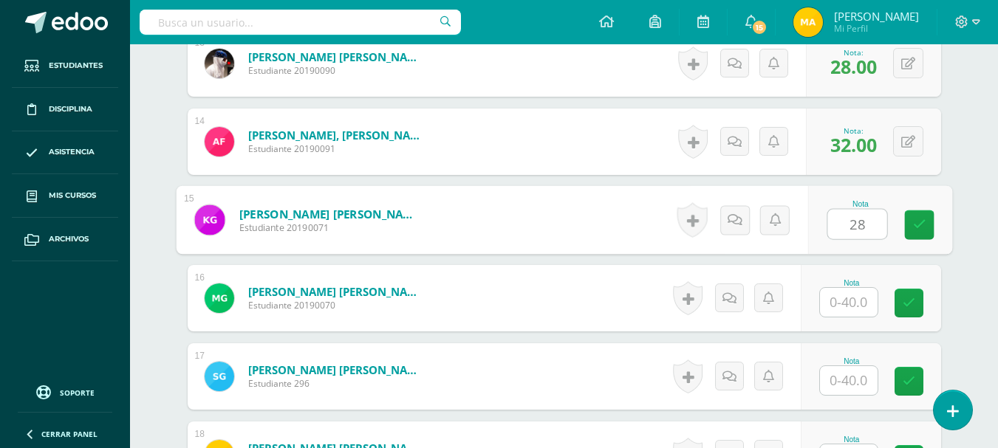
type input "28"
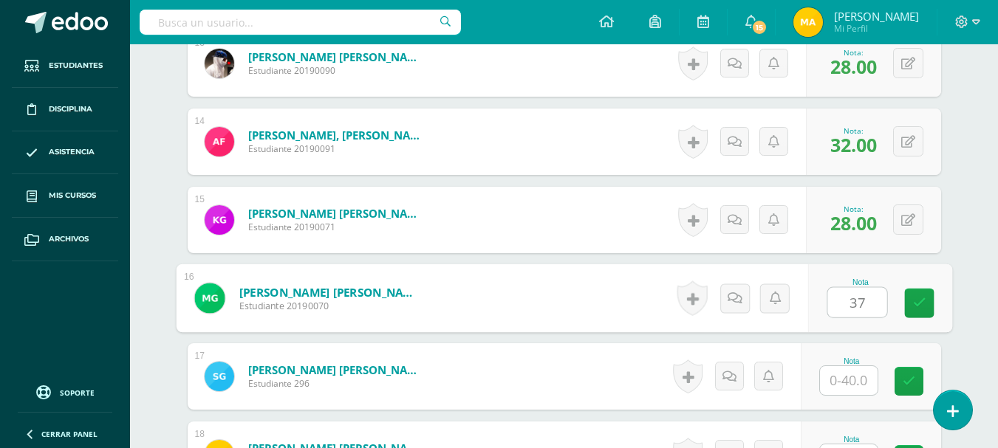
type input "37"
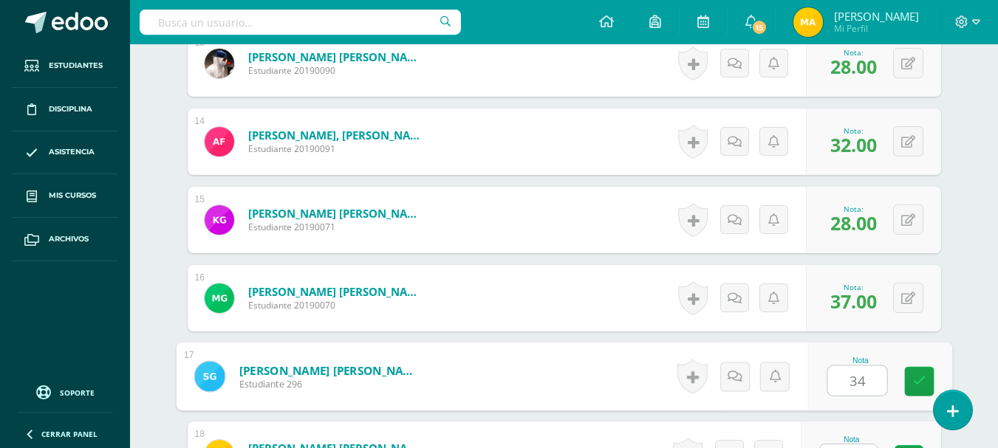
type input "34"
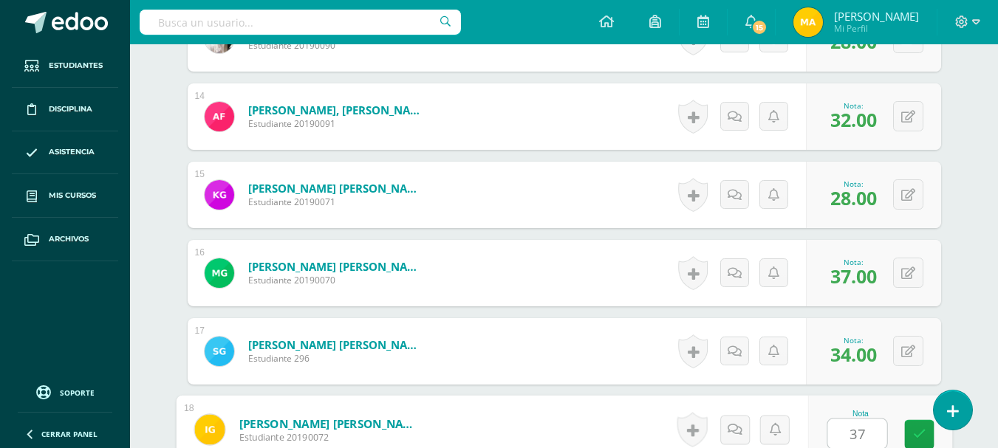
type input "37"
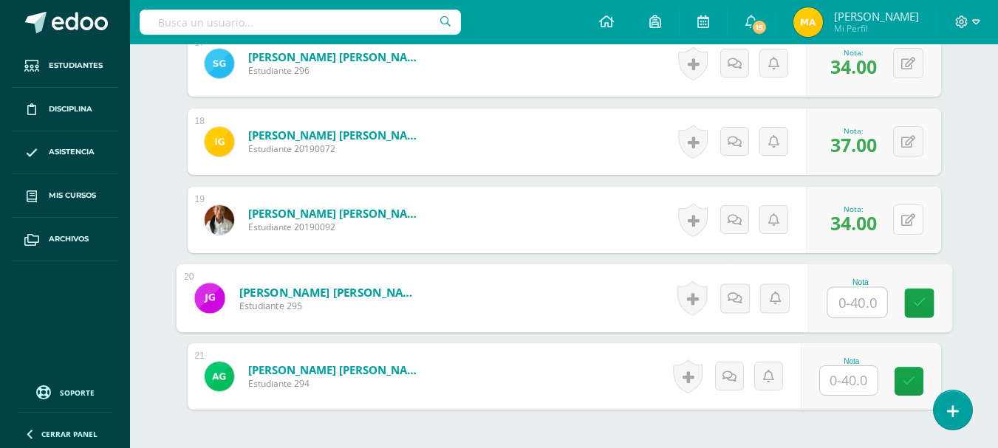
click at [909, 216] on button at bounding box center [908, 220] width 30 height 30
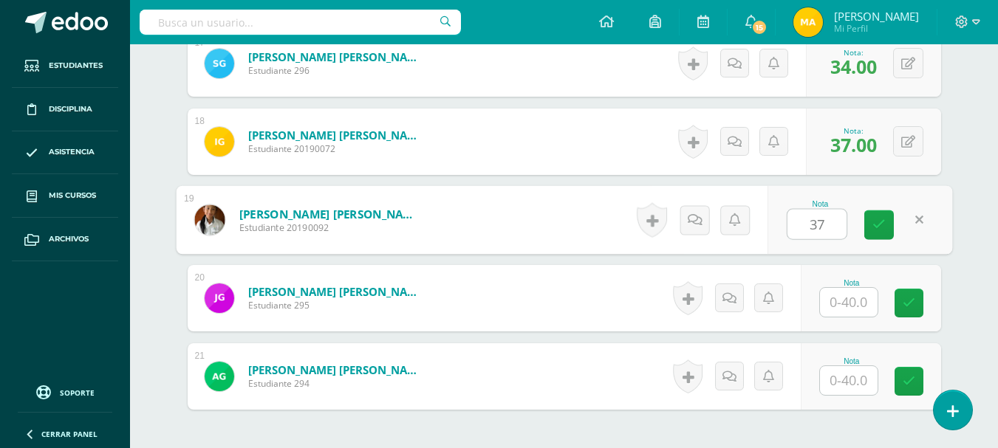
type input "37"
click at [861, 299] on input "text" at bounding box center [849, 302] width 58 height 29
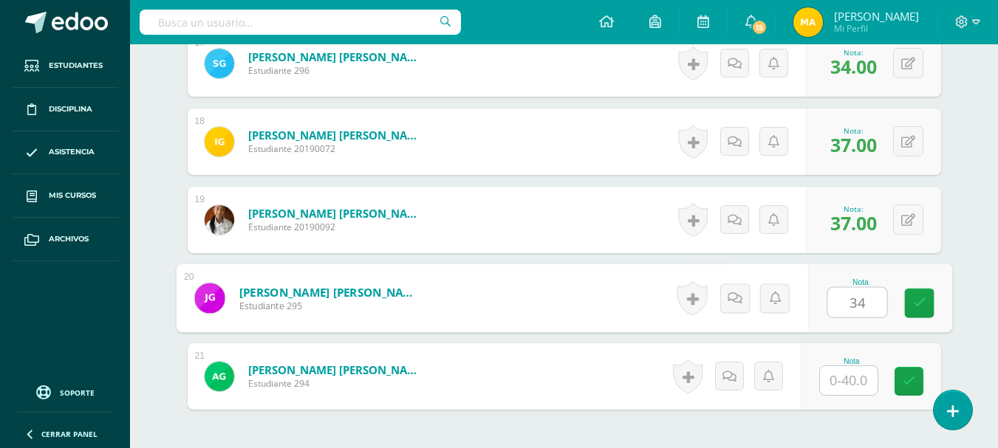
type input "34"
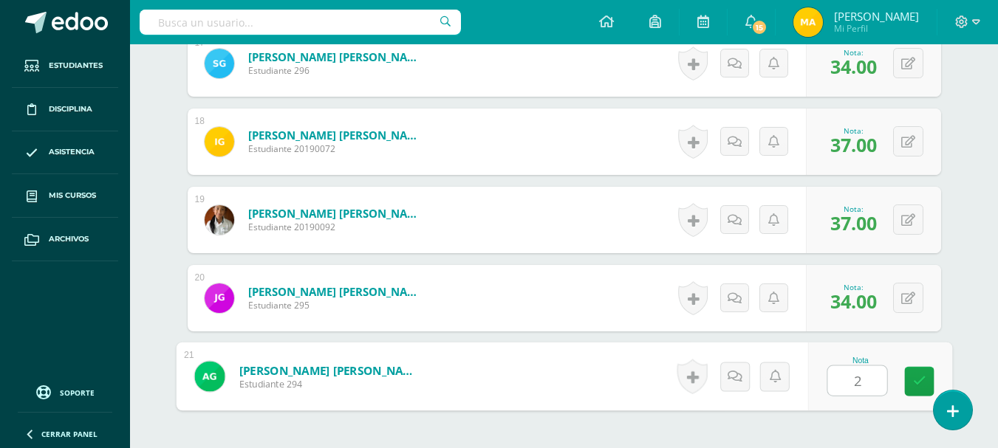
type input "26"
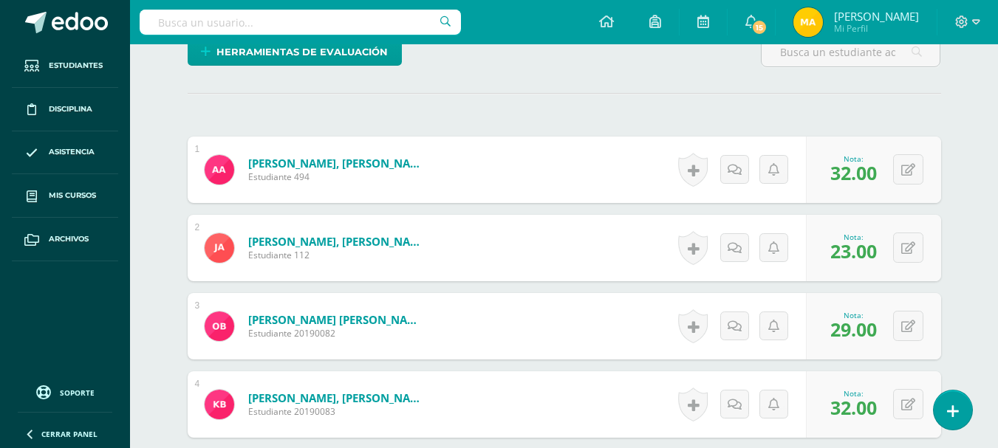
scroll to position [0, 0]
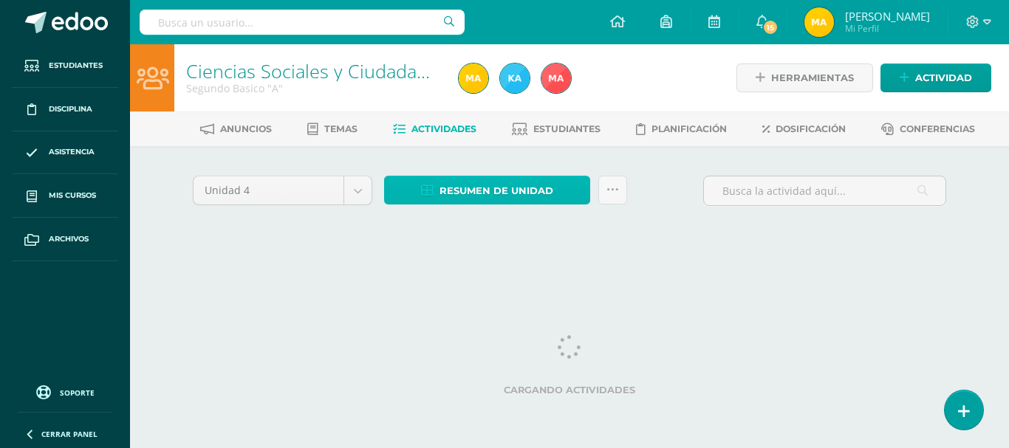
click at [524, 195] on span "Resumen de unidad" at bounding box center [497, 190] width 114 height 27
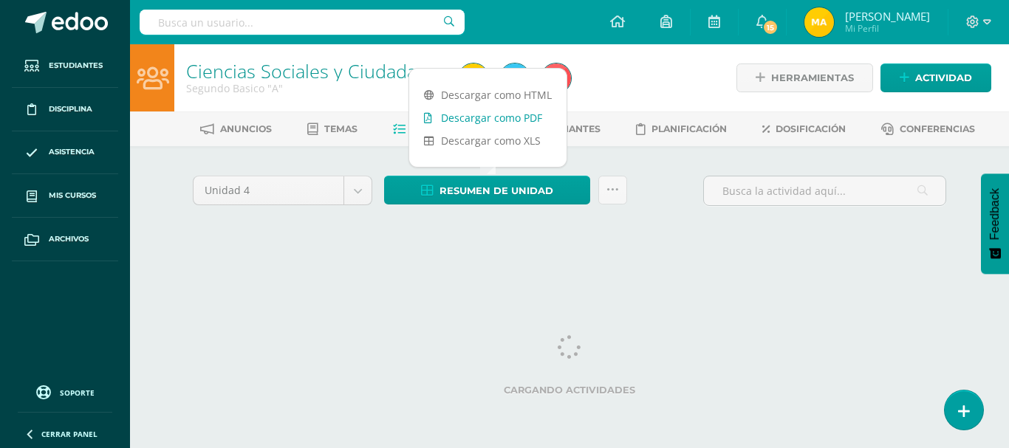
click at [516, 115] on link "Descargar como PDF" at bounding box center [487, 117] width 157 height 23
